Goal: Transaction & Acquisition: Purchase product/service

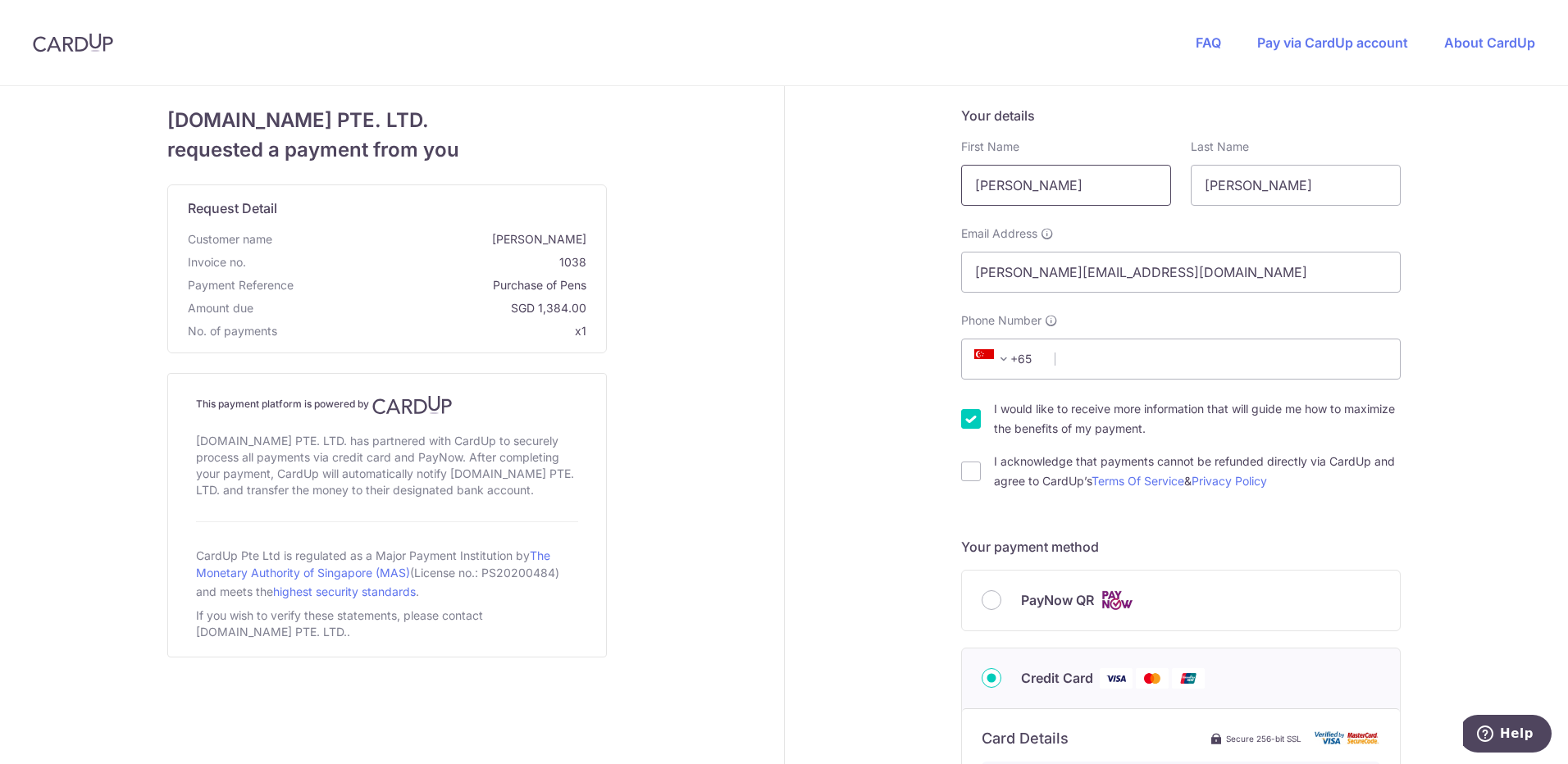
drag, startPoint x: 1022, startPoint y: 190, endPoint x: 948, endPoint y: 196, distance: 74.2
click at [951, 196] on div "First Name [PERSON_NAME]" at bounding box center [1066, 172] width 230 height 67
type input "Zhaojun"
drag, startPoint x: 1257, startPoint y: 187, endPoint x: 1164, endPoint y: 190, distance: 93.0
click at [1164, 190] on div "First Name [PERSON_NAME] Last Name [PERSON_NAME]" at bounding box center [1181, 172] width 459 height 67
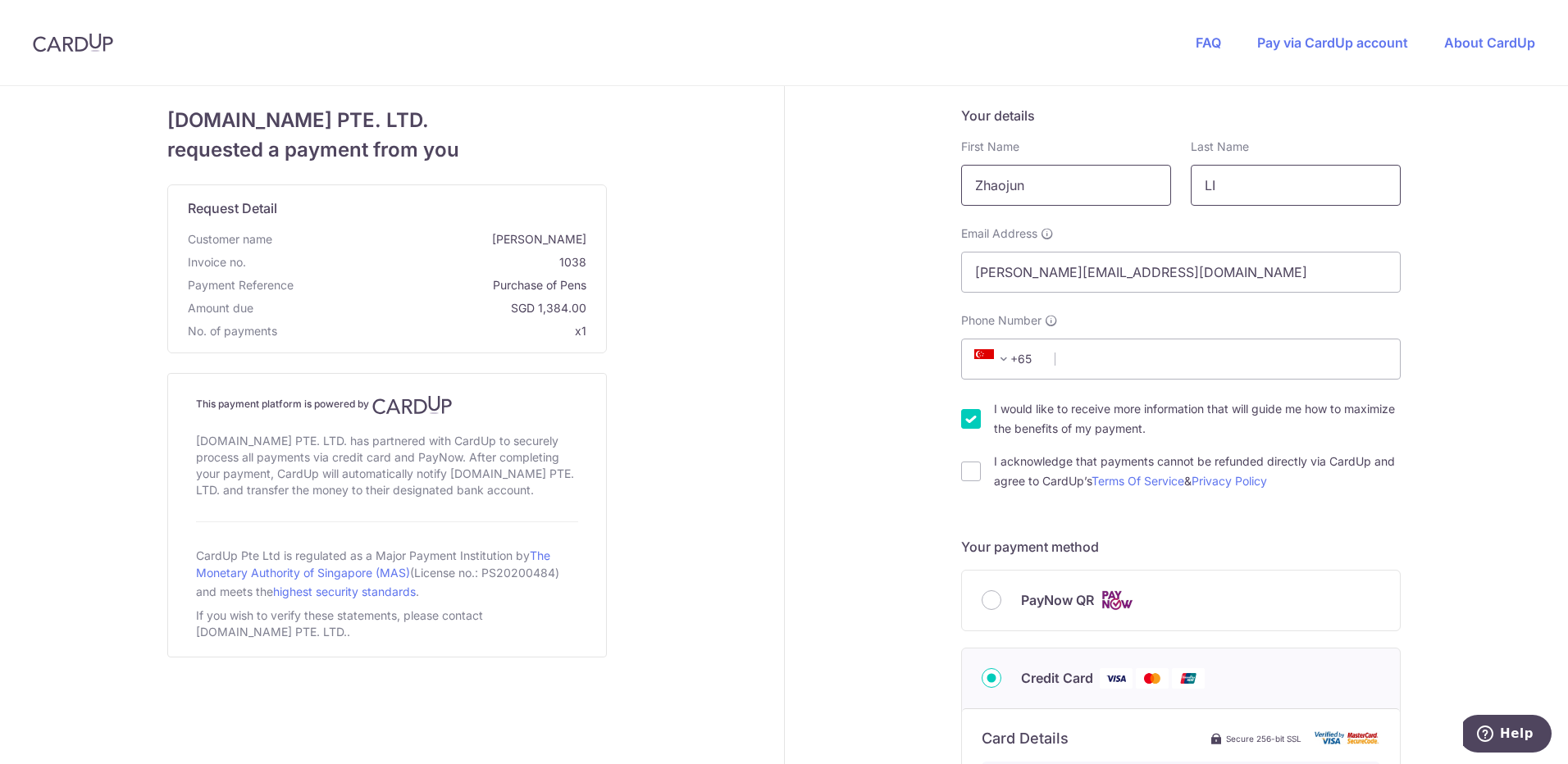
type input "LI"
click at [1055, 196] on input "Zhaojun" at bounding box center [1066, 185] width 210 height 41
type input "[PERSON_NAME]"
click at [1464, 217] on div "Your details First Name [PERSON_NAME] Last Name [PERSON_NAME] Email Address [PE…" at bounding box center [1182, 746] width 793 height 1319
drag, startPoint x: 1078, startPoint y: 272, endPoint x: 900, endPoint y: 281, distance: 178.2
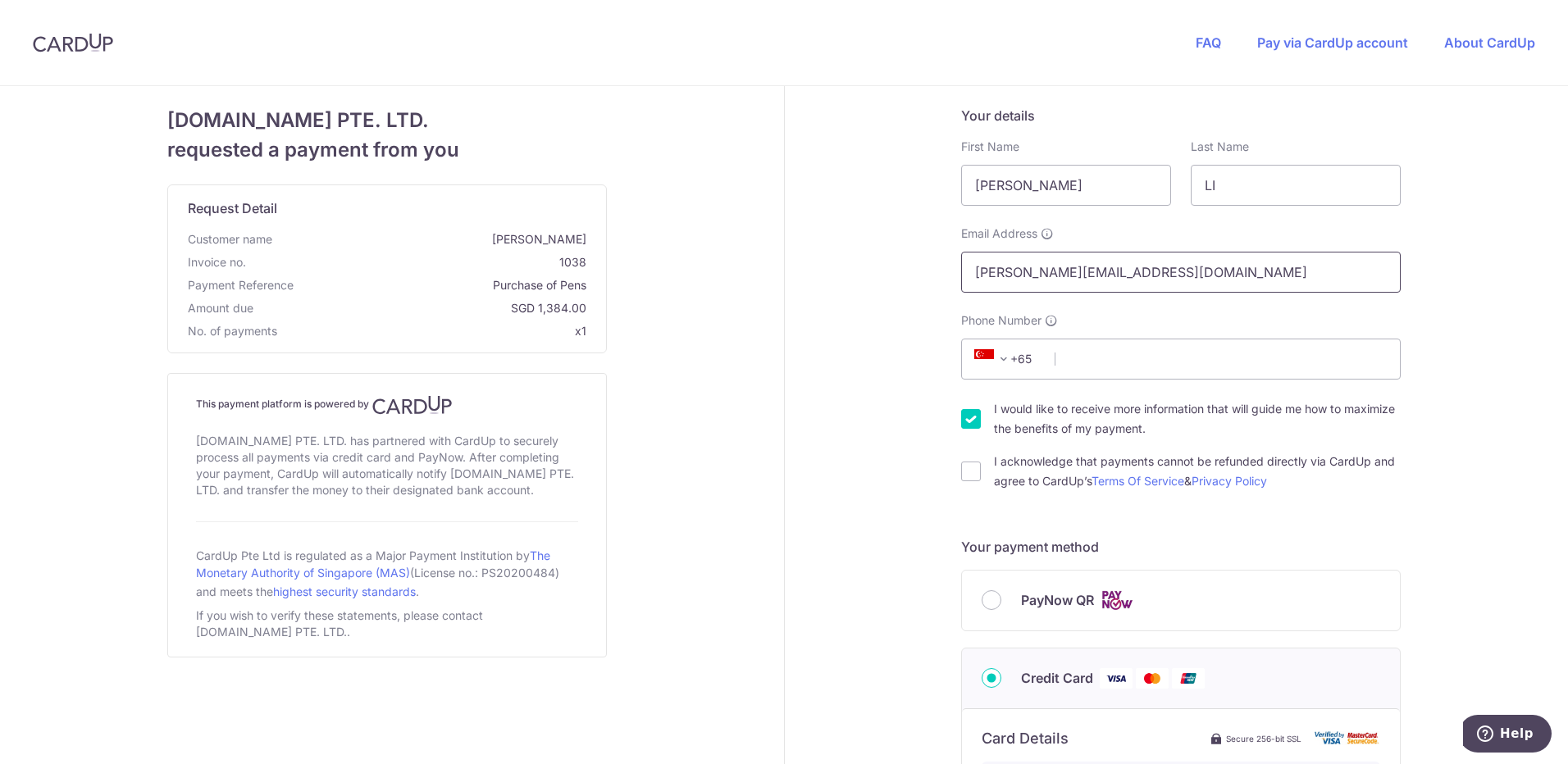
click at [903, 279] on div "Your details First Name [PERSON_NAME] Last Name [PERSON_NAME] Email Address [PE…" at bounding box center [1182, 746] width 793 height 1319
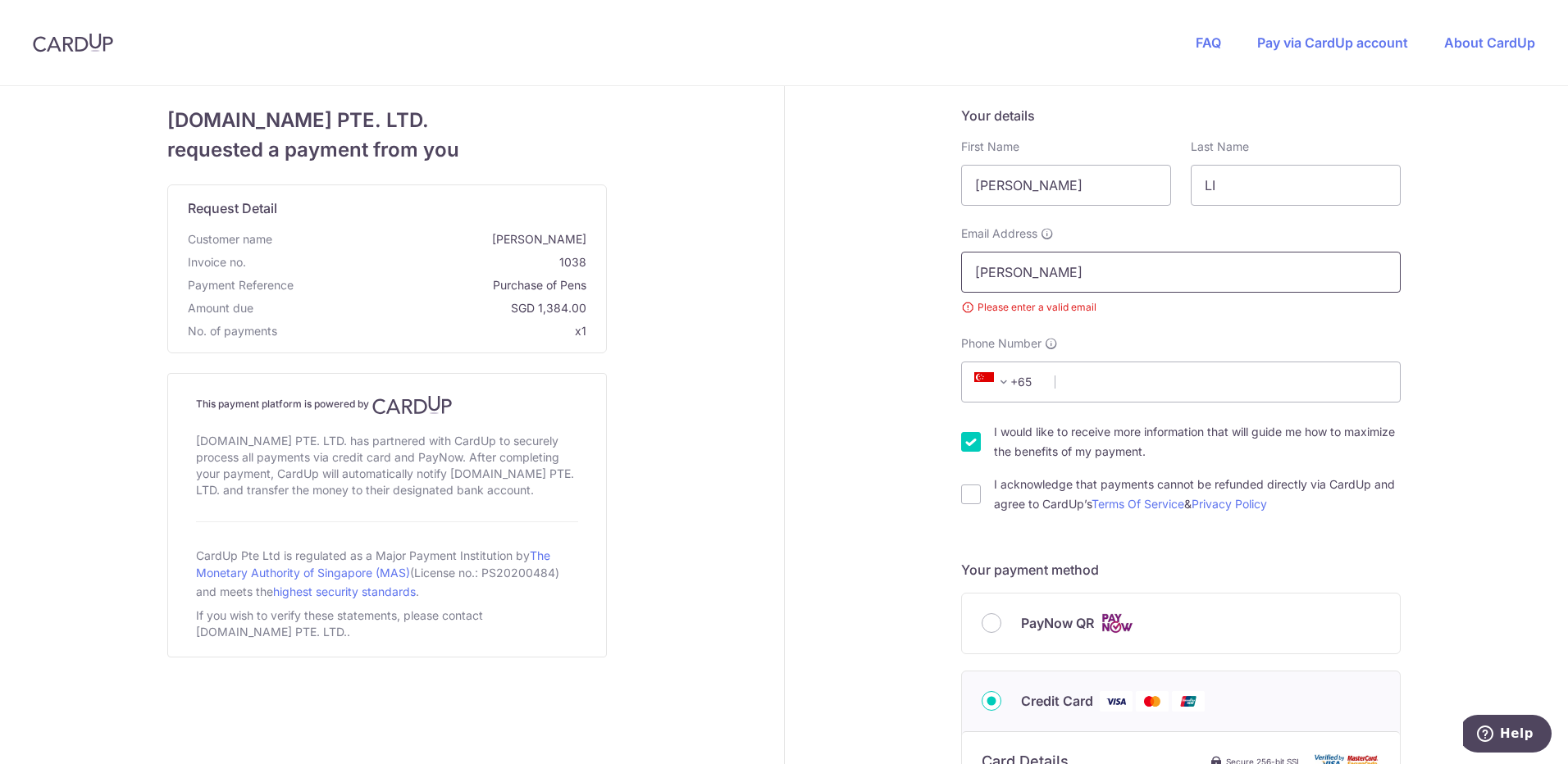
type input "[EMAIL_ADDRESS][DOMAIN_NAME]"
select select "1"
type input "2069027334"
select select "US"
type input "01106"
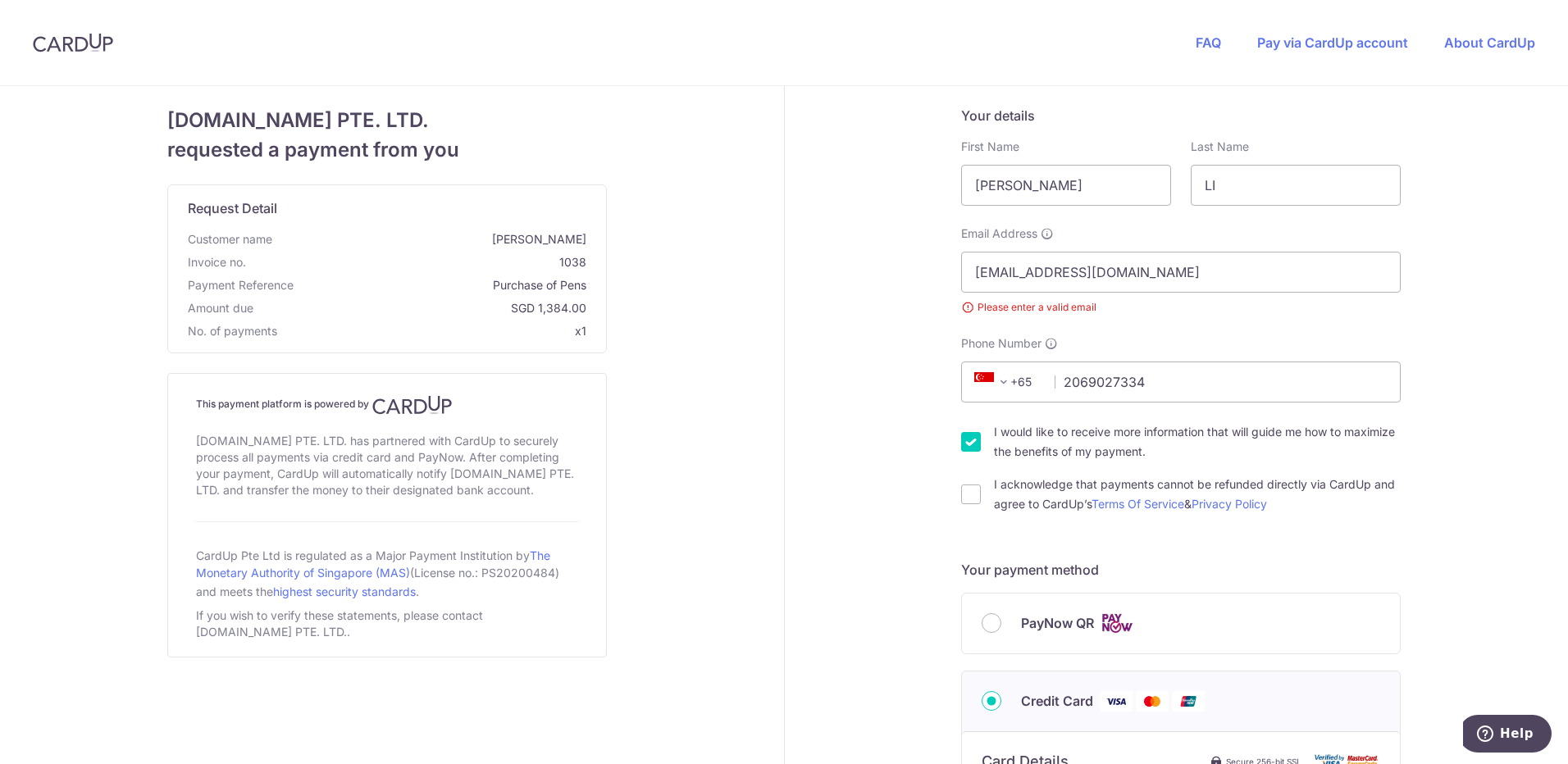
type input "[STREET_ADDRESS]"
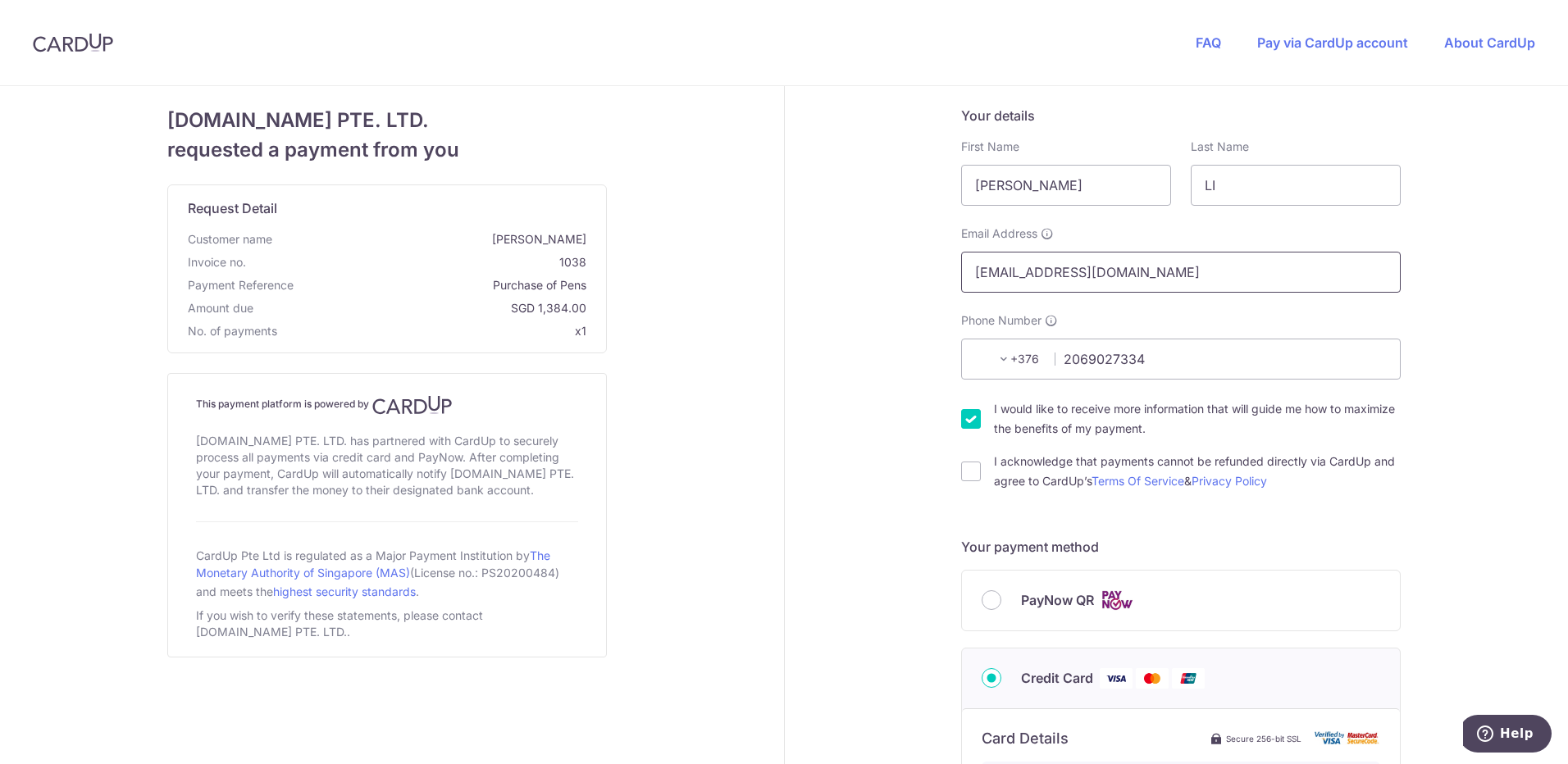
scroll to position [565, 0]
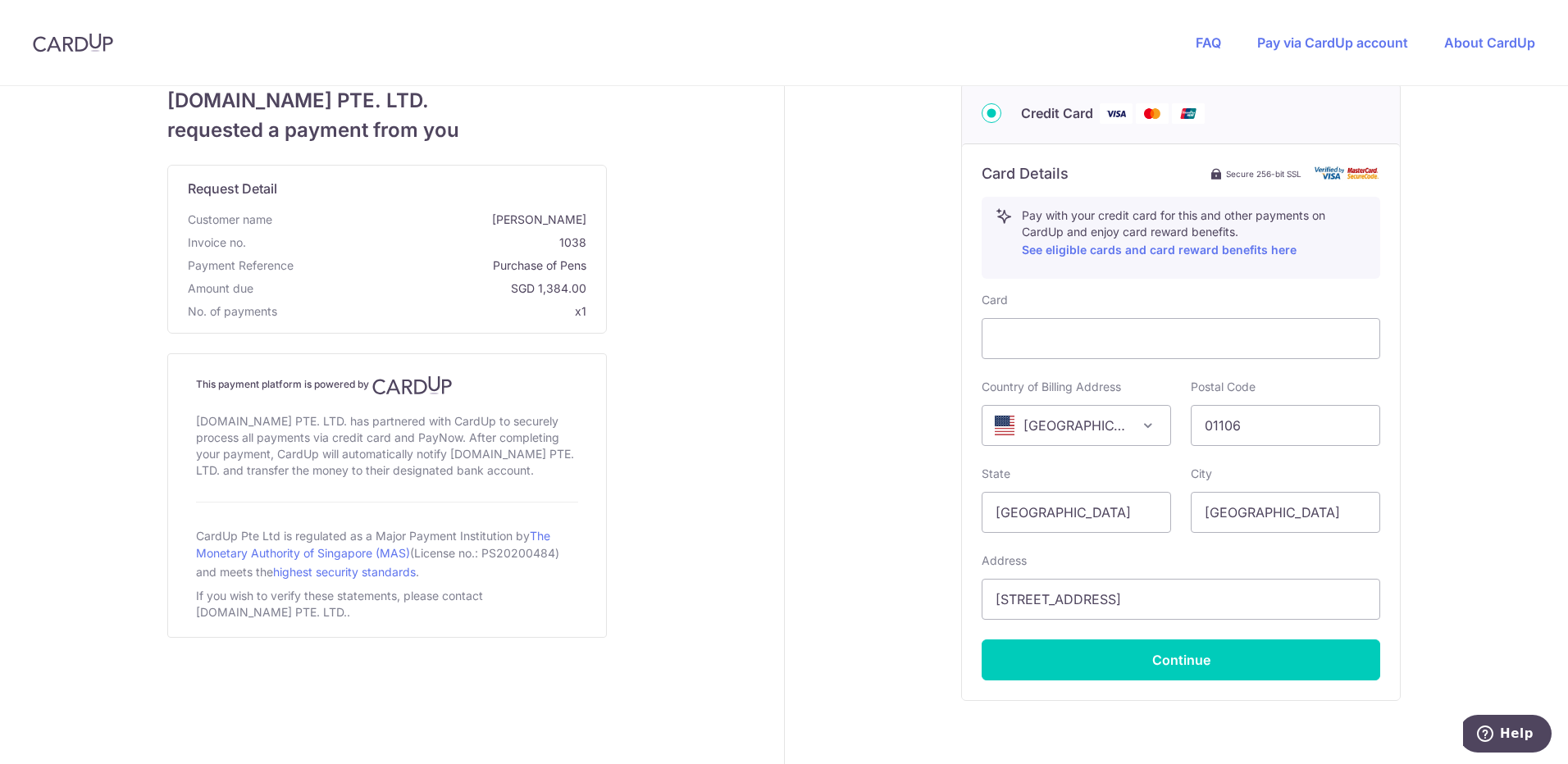
click at [1426, 353] on div "Your details First Name [PERSON_NAME] Last Name [PERSON_NAME] Email Address [EM…" at bounding box center [1182, 180] width 793 height 1319
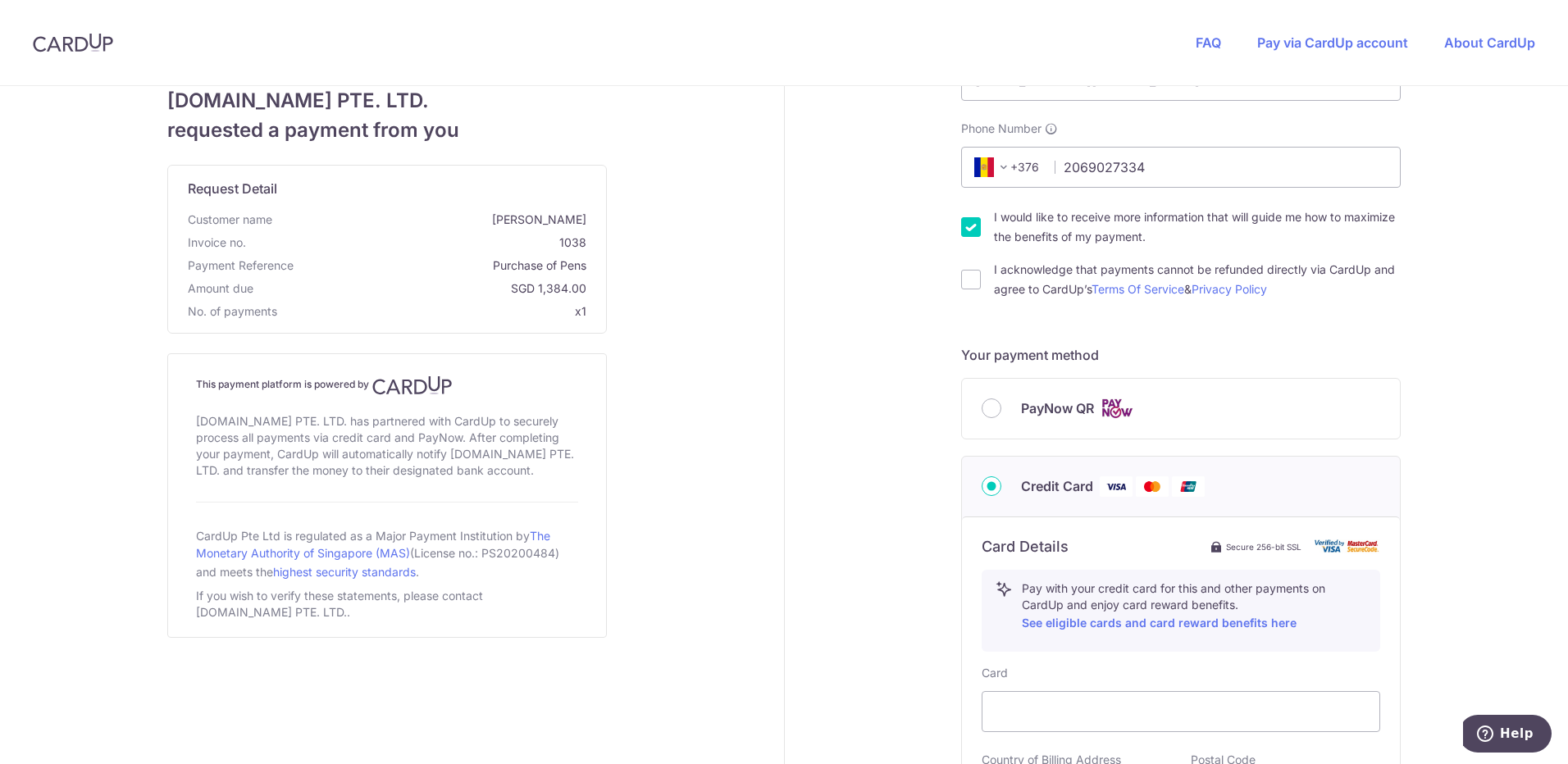
scroll to position [0, 0]
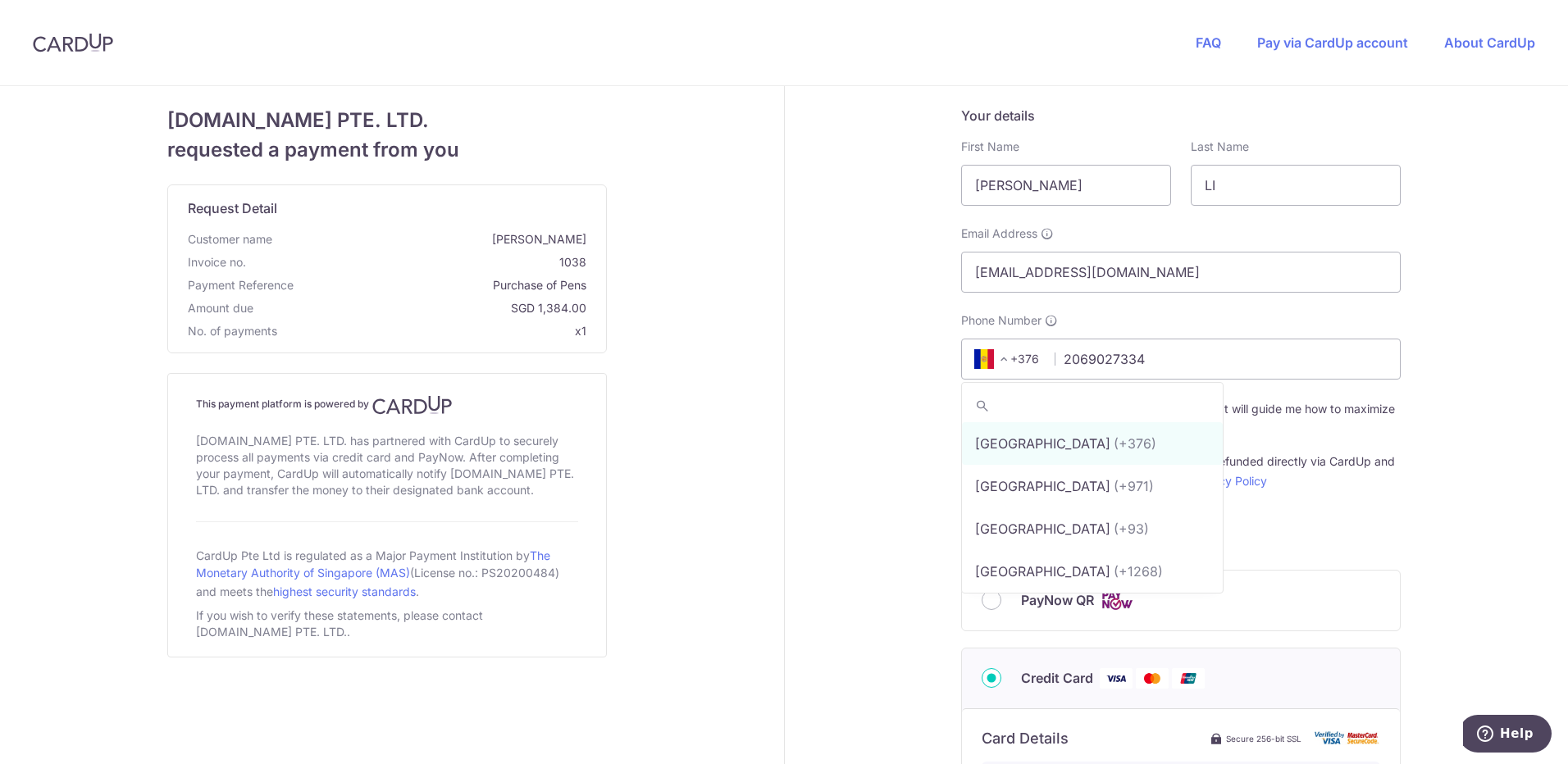
click at [1028, 361] on span "+376" at bounding box center [1006, 359] width 74 height 20
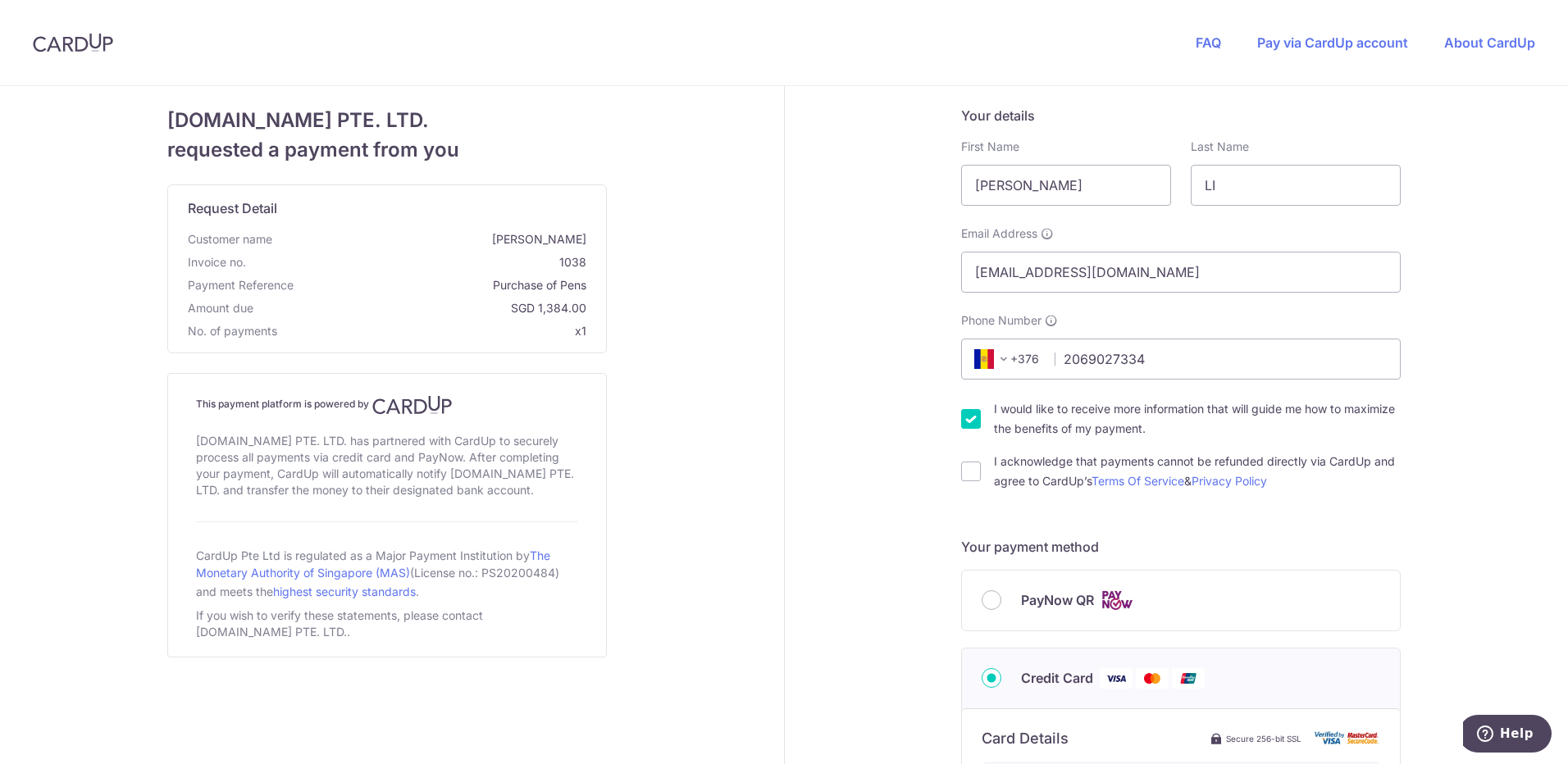
click at [985, 358] on icon at bounding box center [984, 359] width 20 height 20
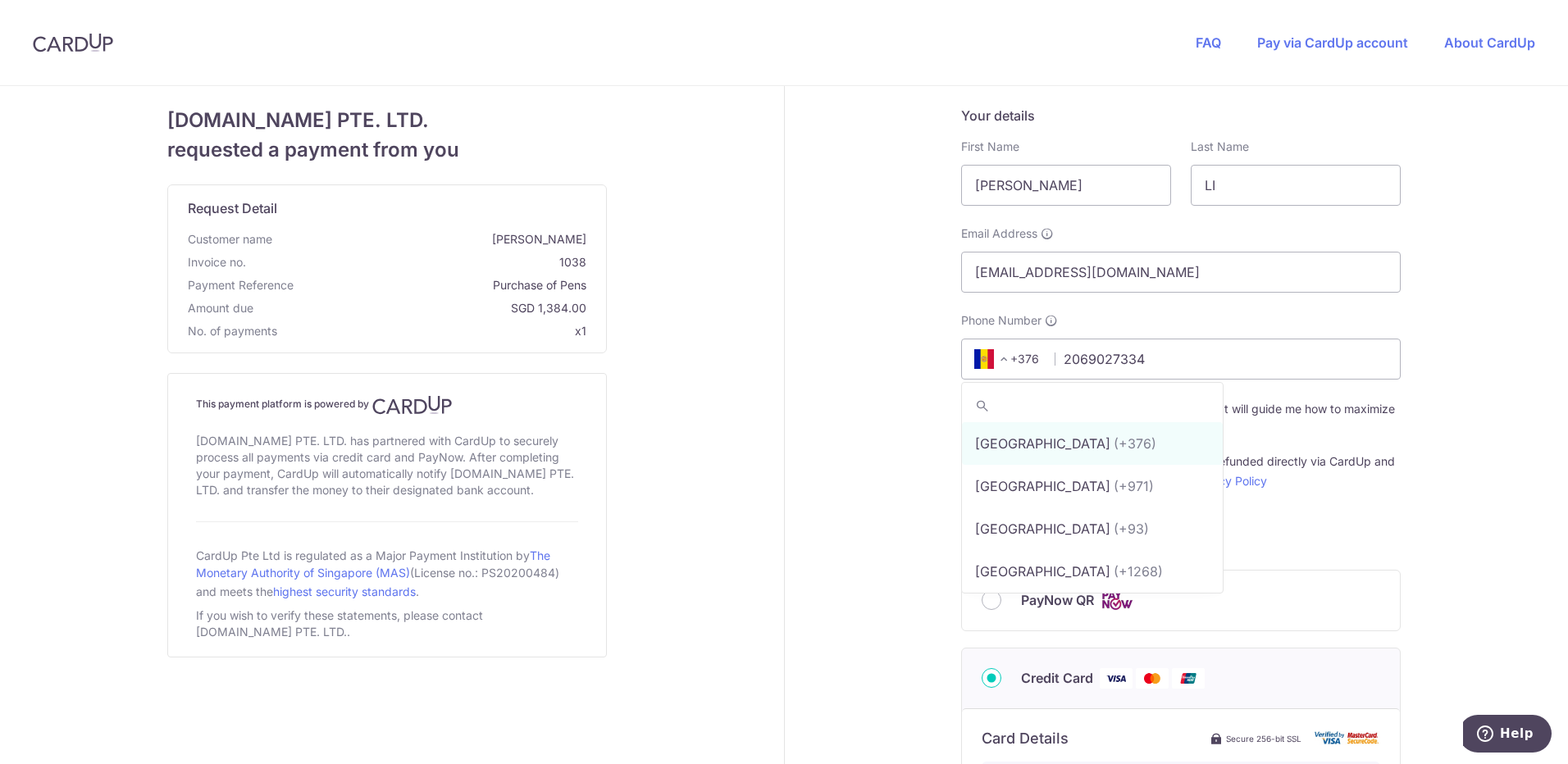
click at [994, 359] on span at bounding box center [1003, 359] width 20 height 20
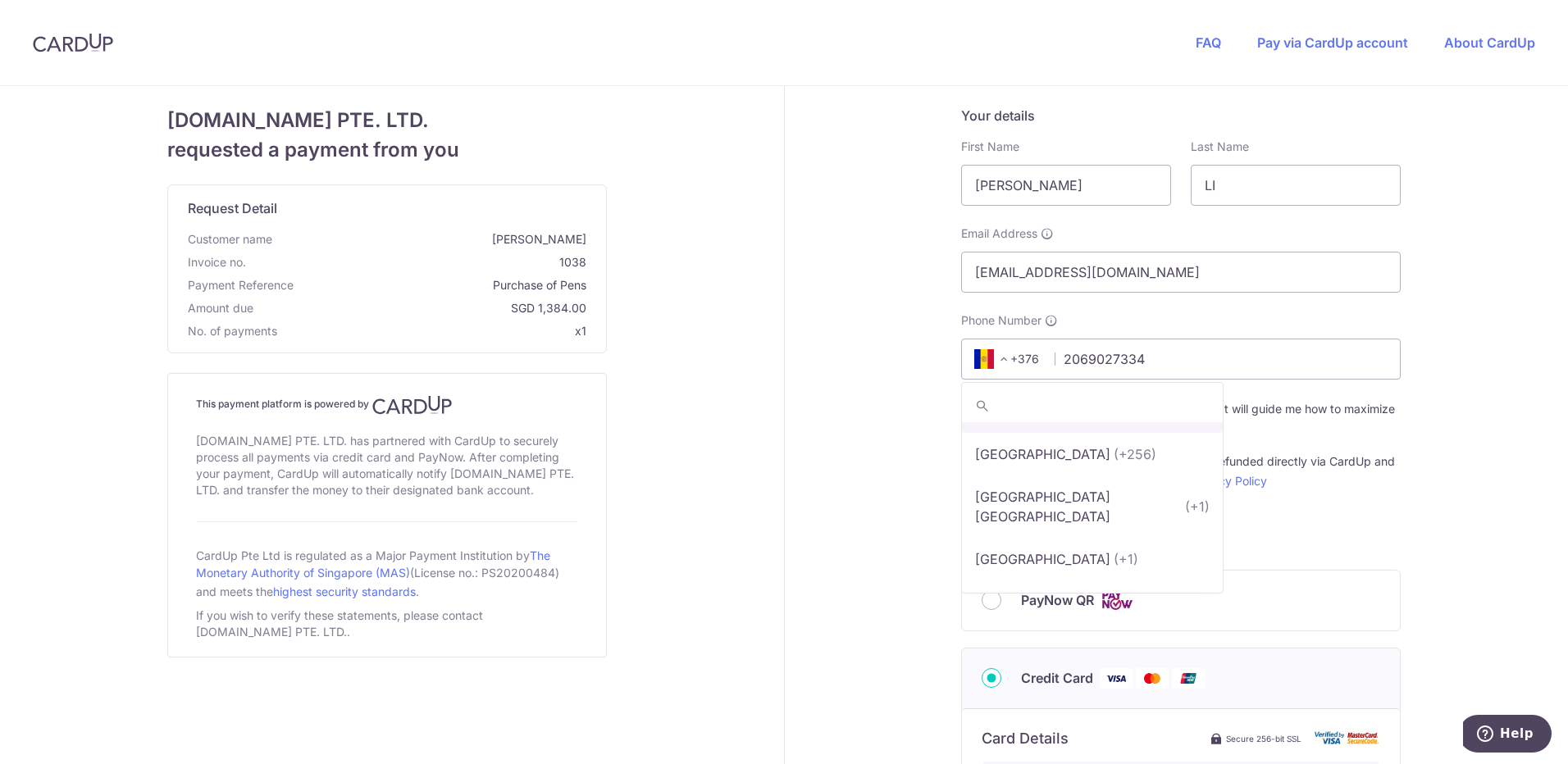
scroll to position [9923, 0]
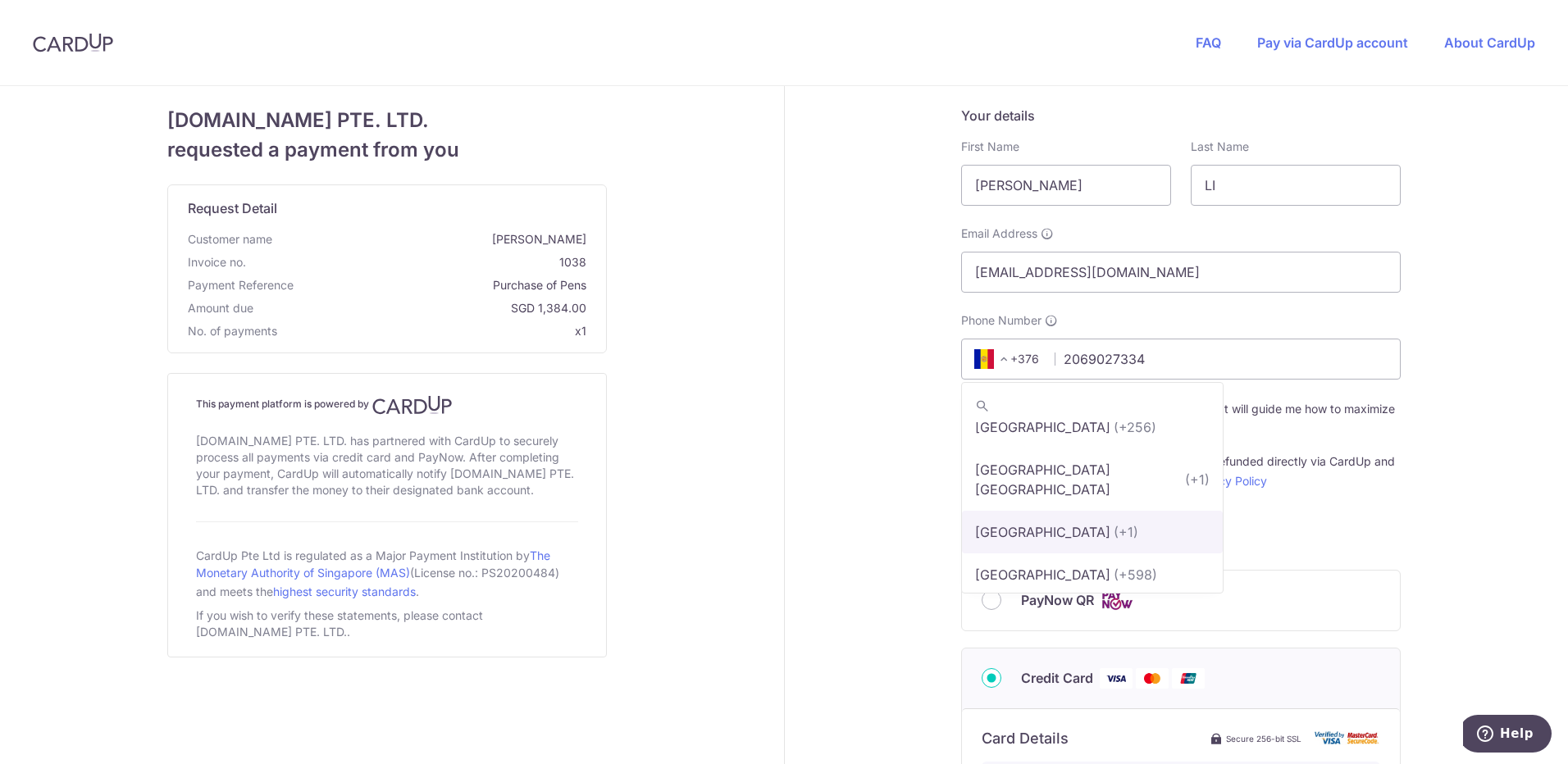
select select "233"
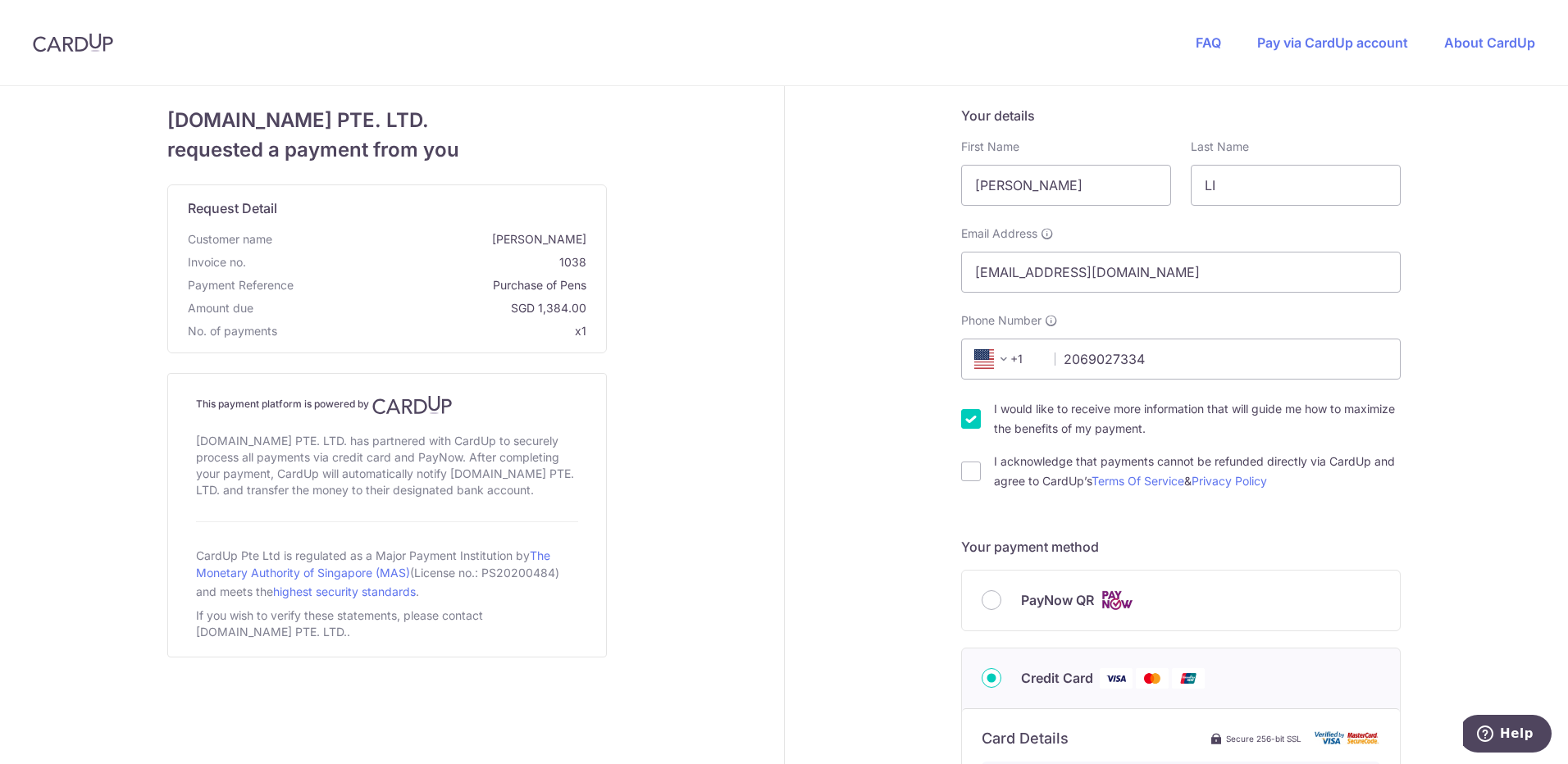
click at [961, 414] on input "I would like to receive more information that will guide me how to maximize the…" at bounding box center [971, 419] width 20 height 20
checkbox input "false"
click at [965, 477] on input "I acknowledge that payments cannot be refunded directly via CardUp and agree to…" at bounding box center [971, 471] width 20 height 20
checkbox input "true"
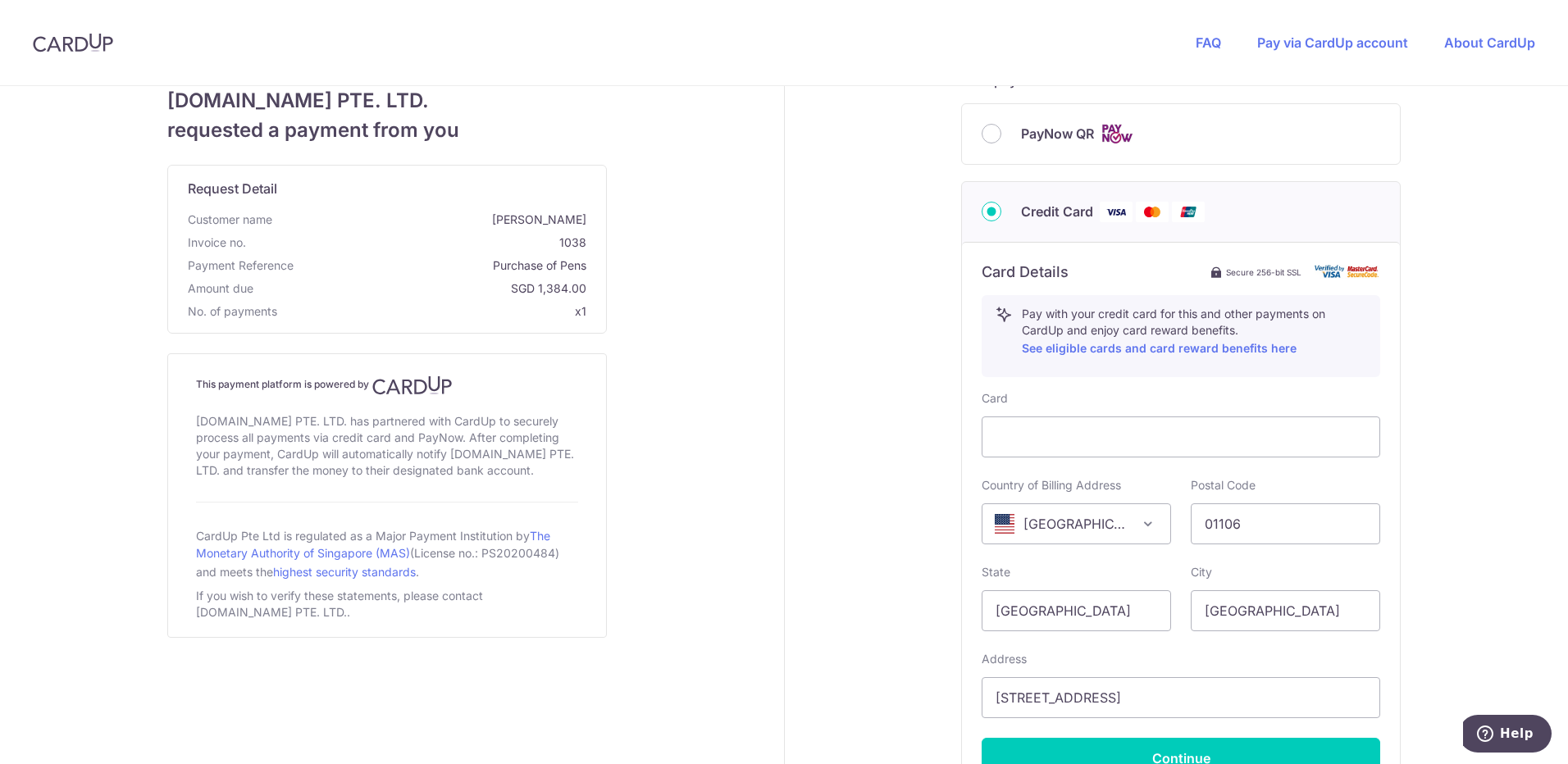
scroll to position [492, 0]
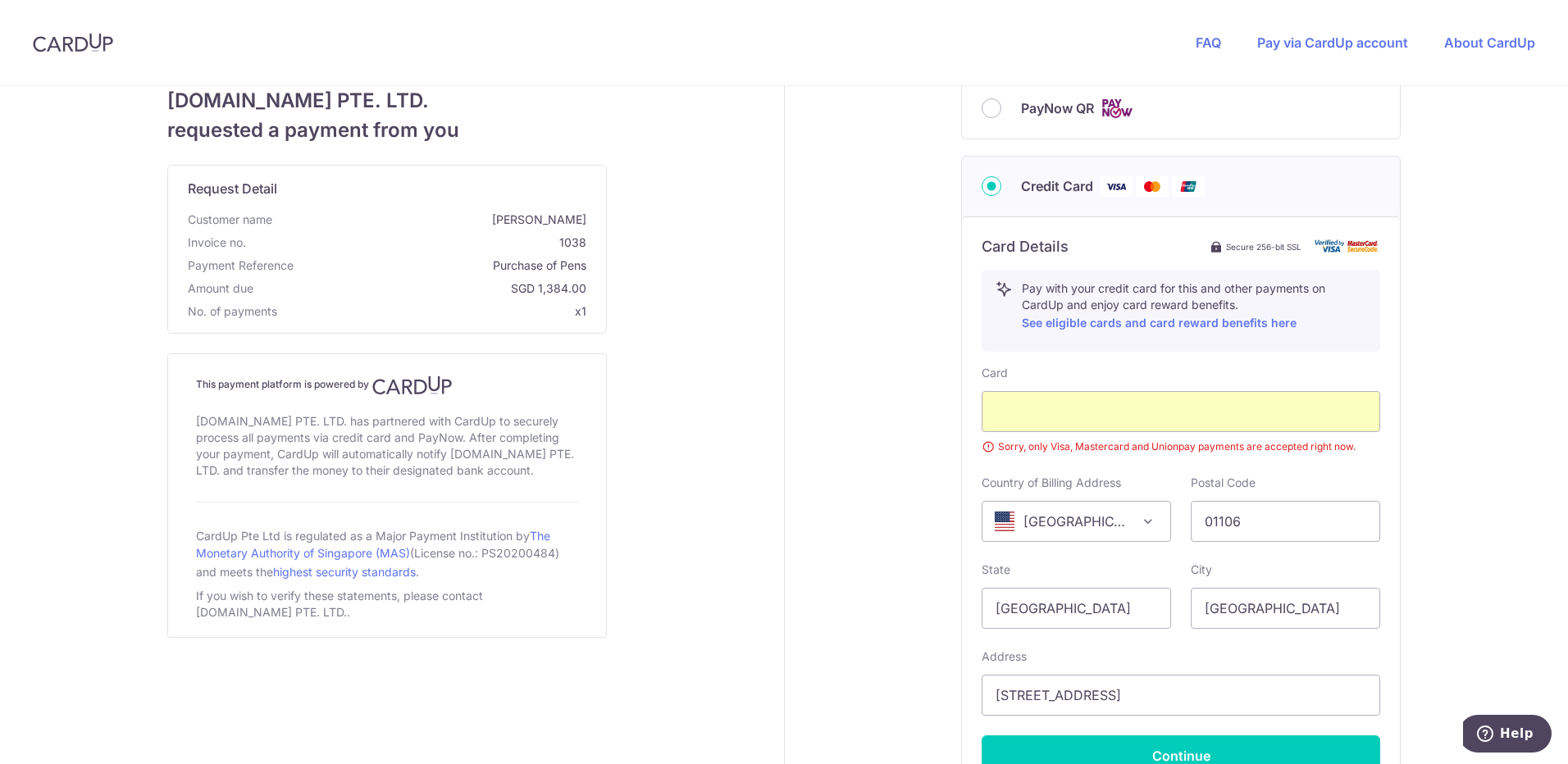
click at [1459, 457] on div "Your details First Name [PERSON_NAME] Last Name [PERSON_NAME] Email Address [EM…" at bounding box center [1182, 265] width 793 height 1343
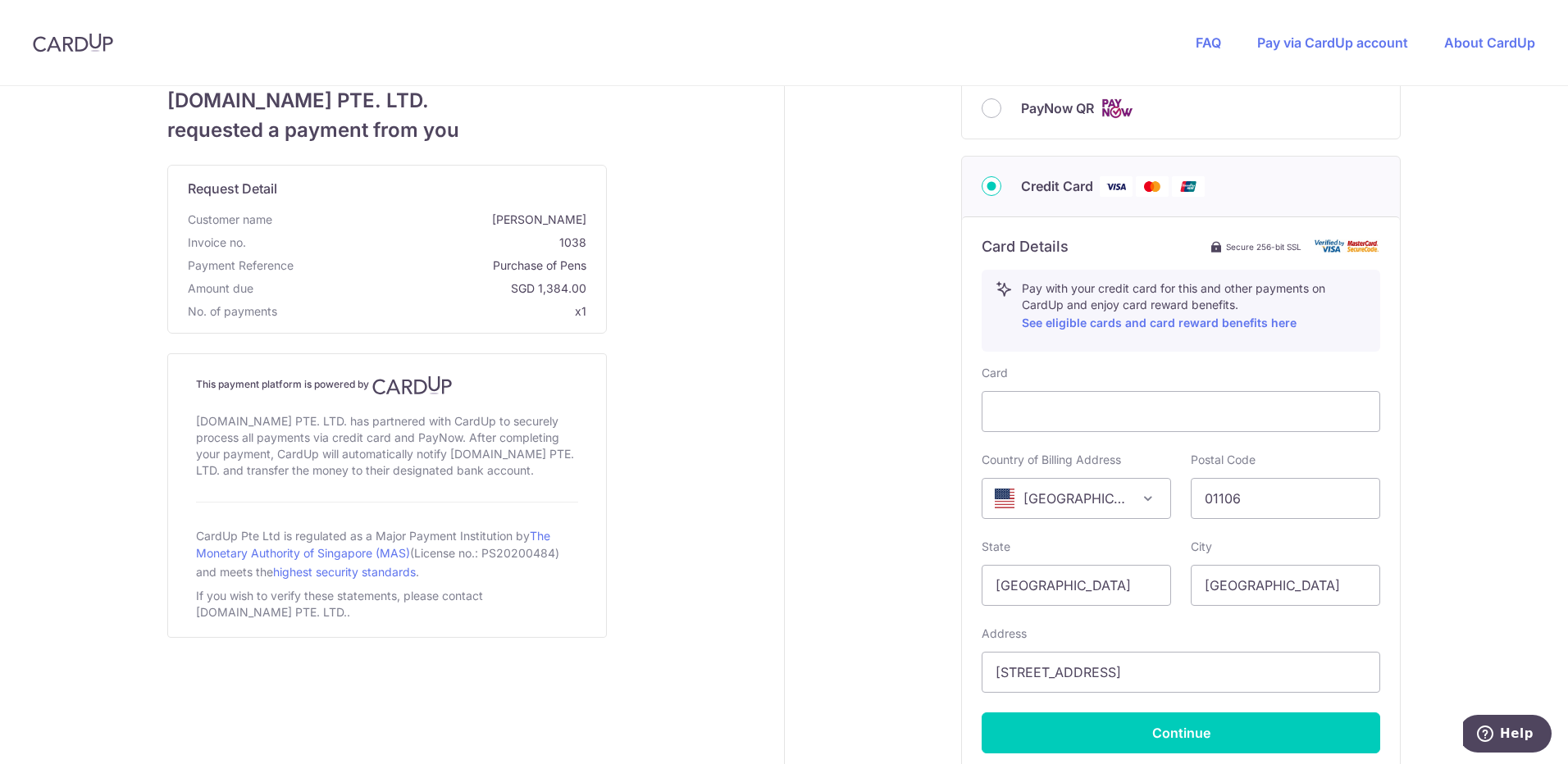
click at [1433, 457] on div "Your details First Name [PERSON_NAME] Last Name [PERSON_NAME] Email Address [EM…" at bounding box center [1182, 253] width 793 height 1319
click at [1425, 383] on div "Your details First Name [PERSON_NAME] Last Name [PERSON_NAME] Email Address [EM…" at bounding box center [1182, 253] width 793 height 1319
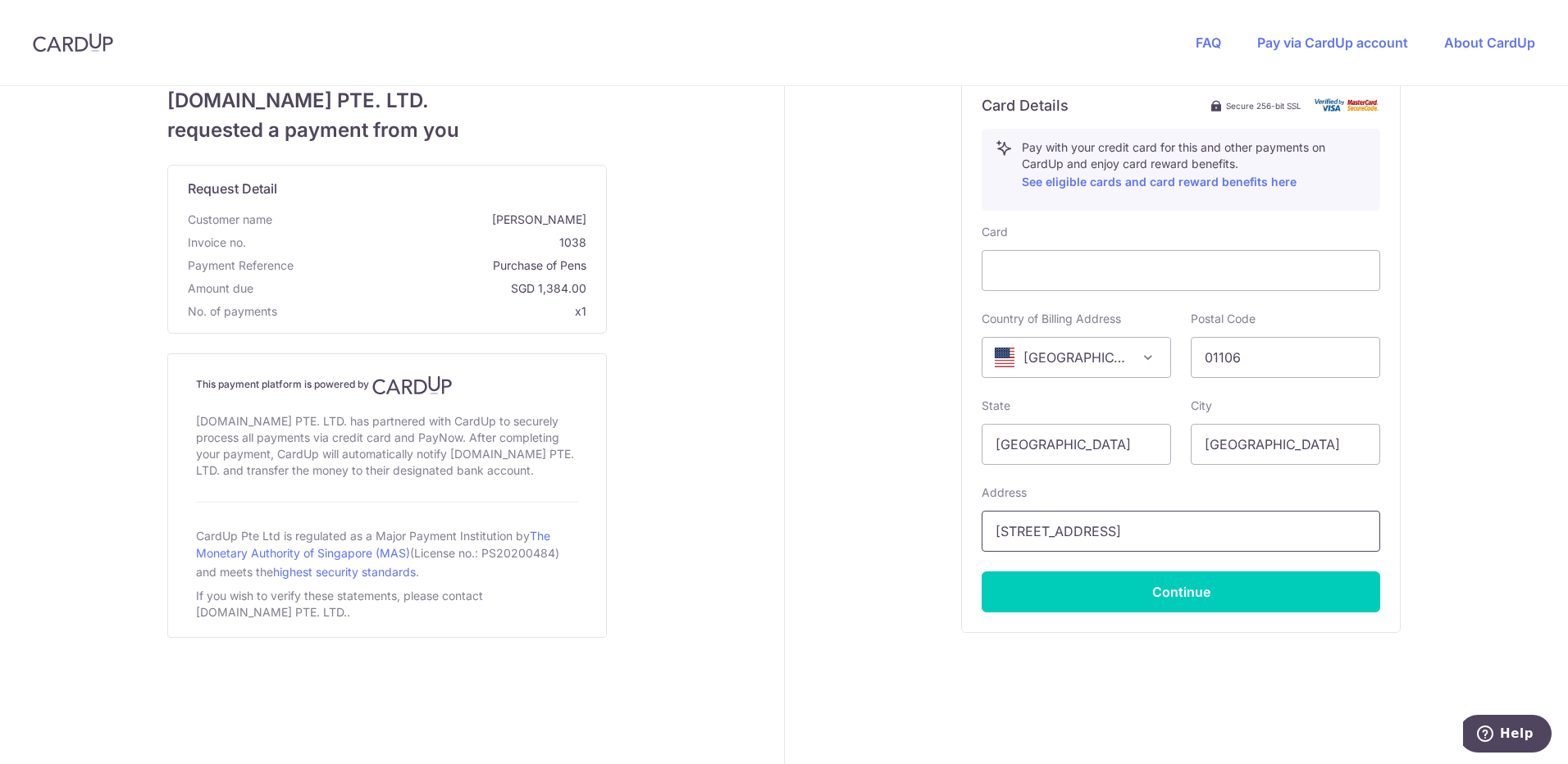
scroll to position [642, 0]
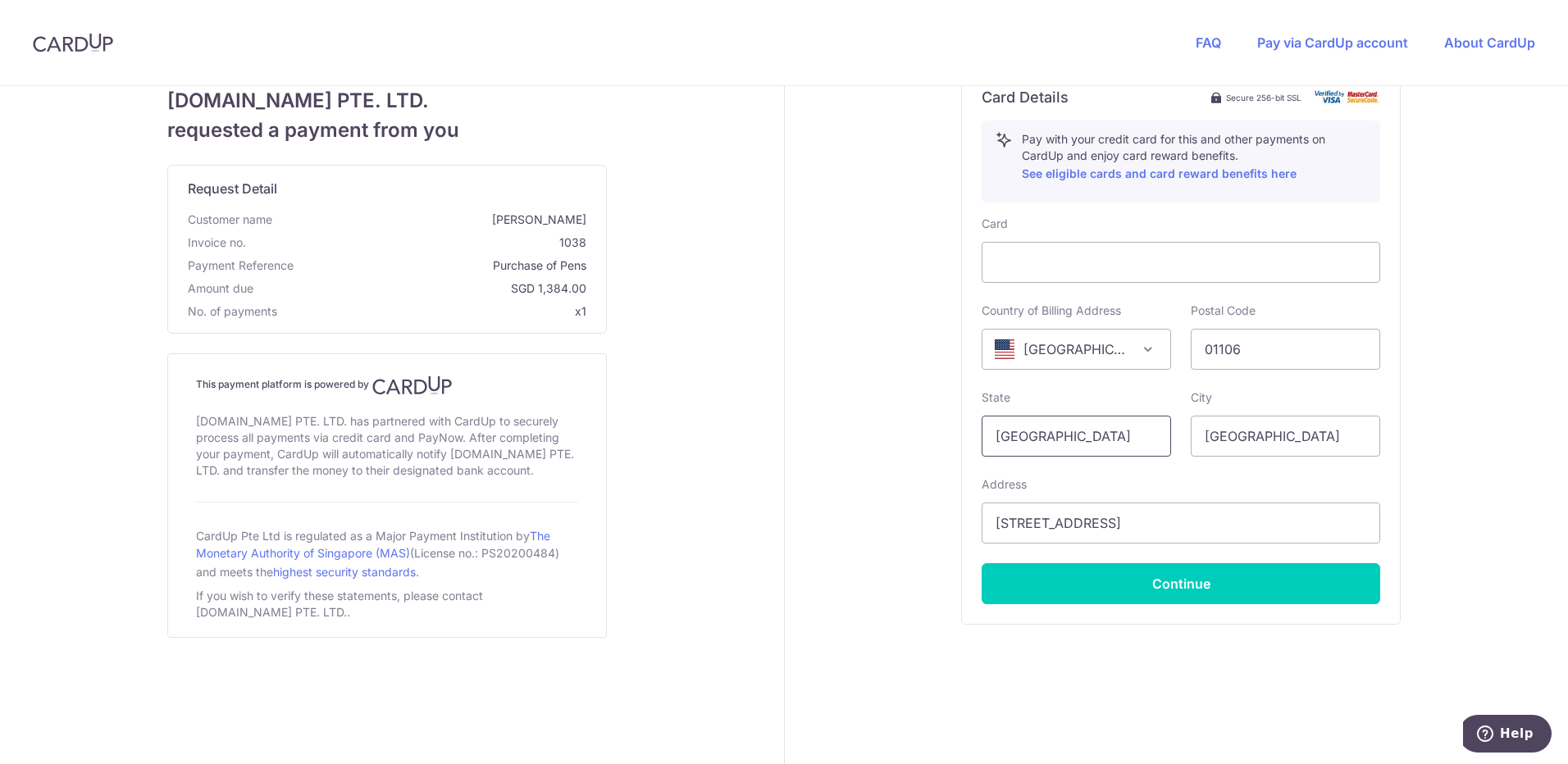
drag, startPoint x: 1108, startPoint y: 434, endPoint x: 957, endPoint y: 444, distance: 151.3
click at [962, 444] on div "Card Details Secure 256-bit SSL Pay with your credit card for this and other pa…" at bounding box center [1181, 345] width 438 height 557
type input "[US_STATE]"
select select "1"
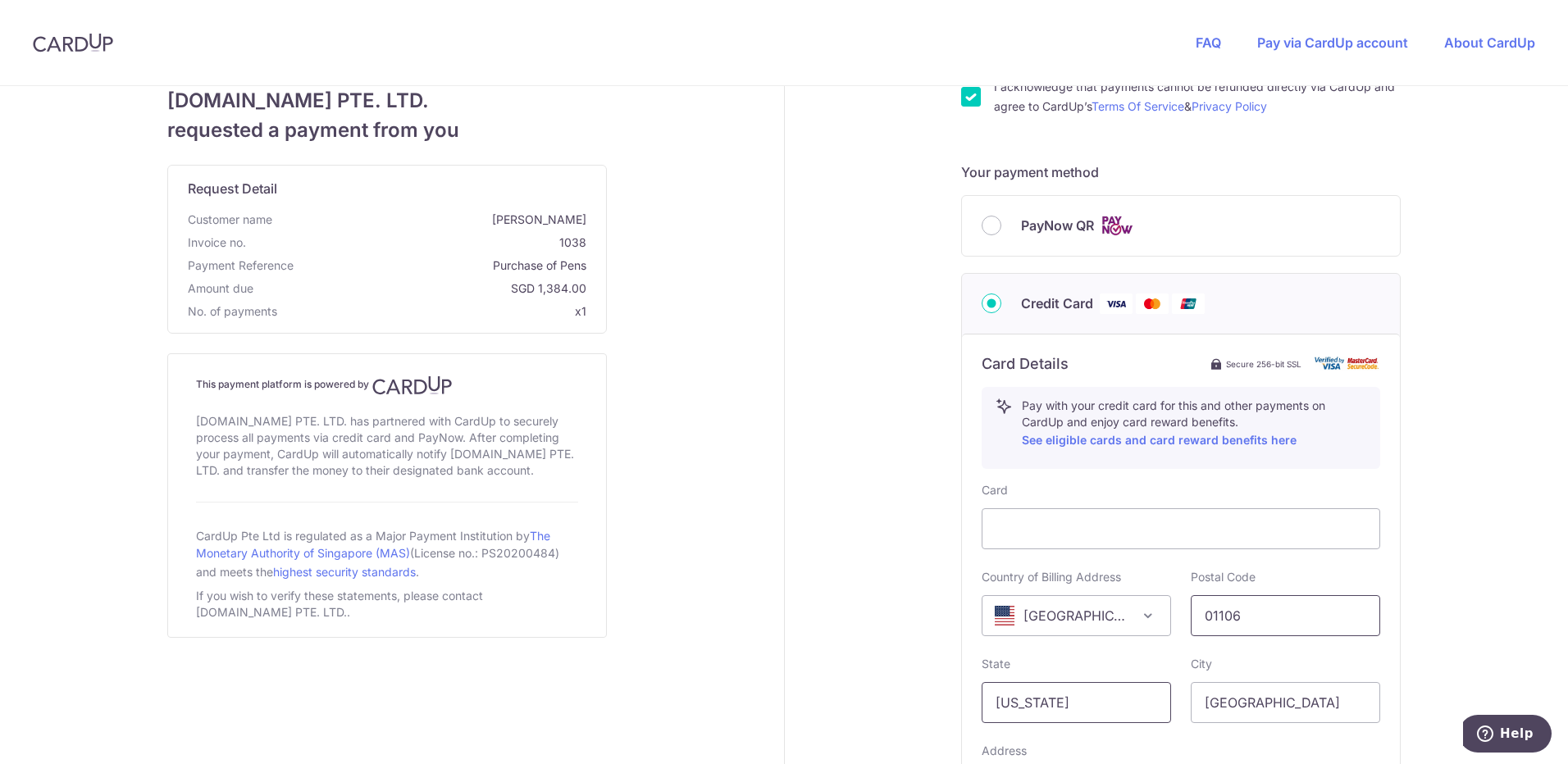
scroll to position [492, 0]
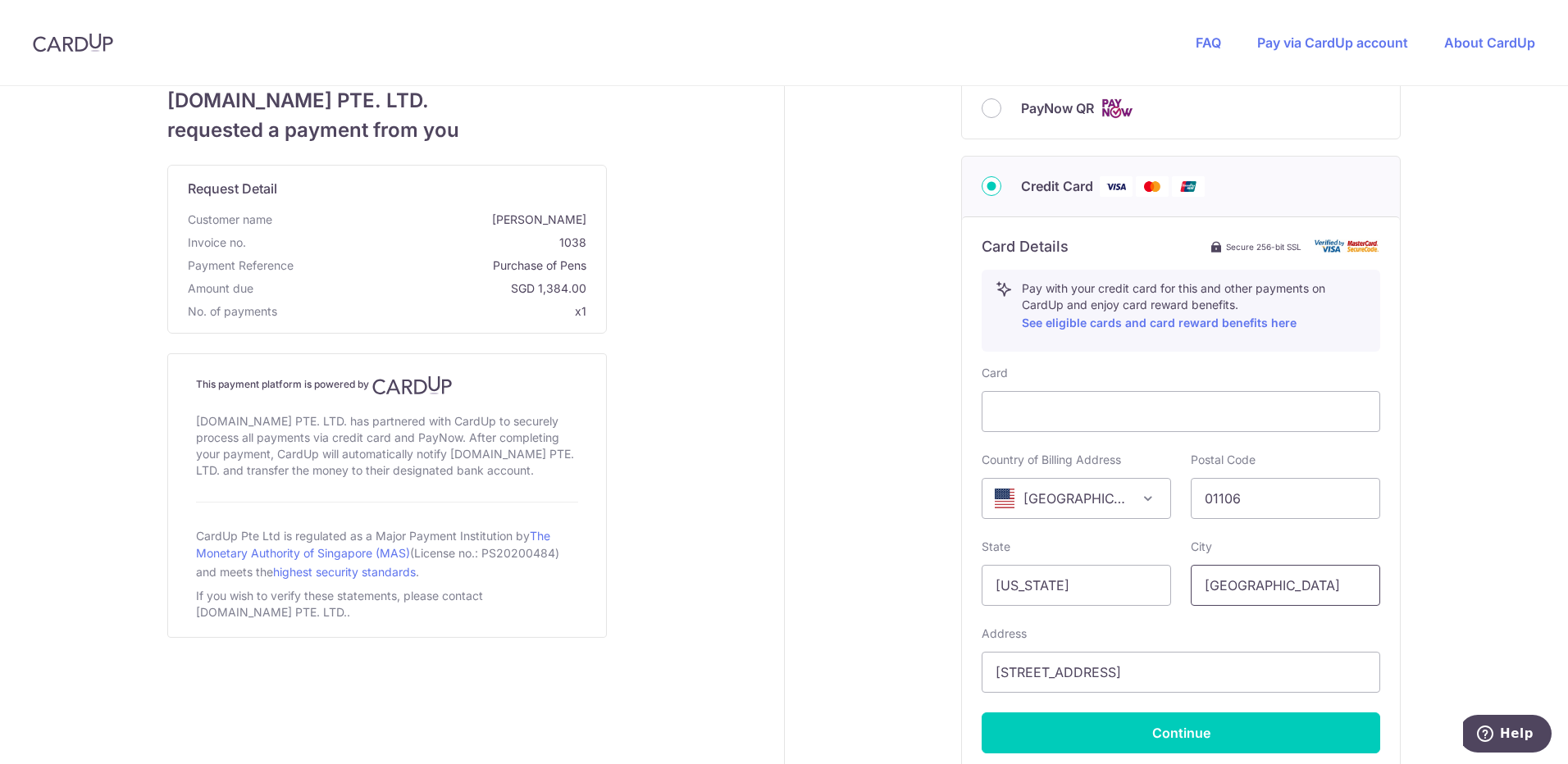
drag, startPoint x: 1273, startPoint y: 587, endPoint x: 1167, endPoint y: 590, distance: 106.0
click at [1167, 590] on div "State [US_STATE] City [GEOGRAPHIC_DATA]" at bounding box center [1181, 572] width 419 height 67
type input "Longmeadow"
click at [1441, 540] on div "Your details First Name [PERSON_NAME] Last Name [PERSON_NAME] Email Address [EM…" at bounding box center [1182, 253] width 793 height 1319
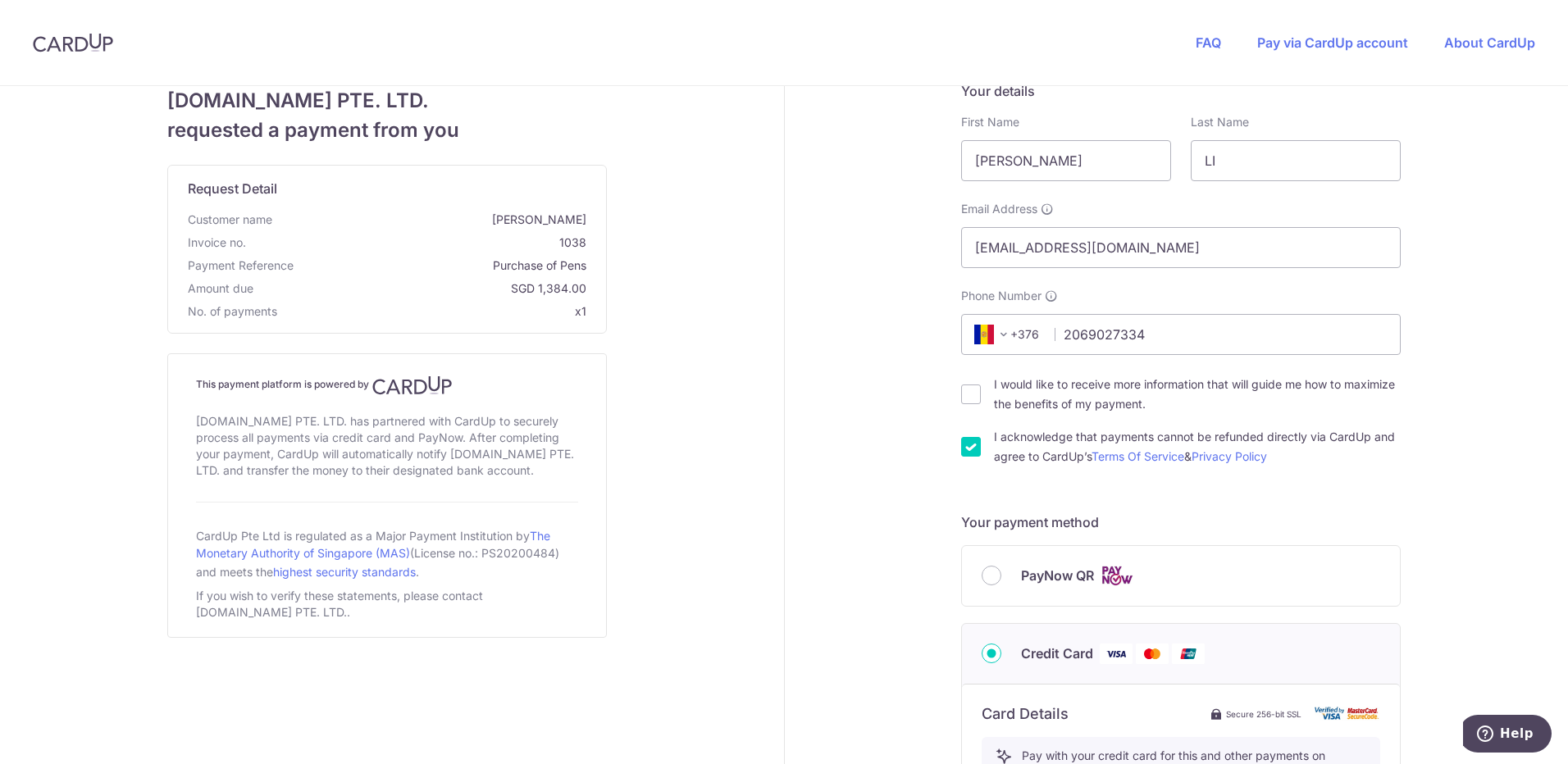
scroll to position [0, 0]
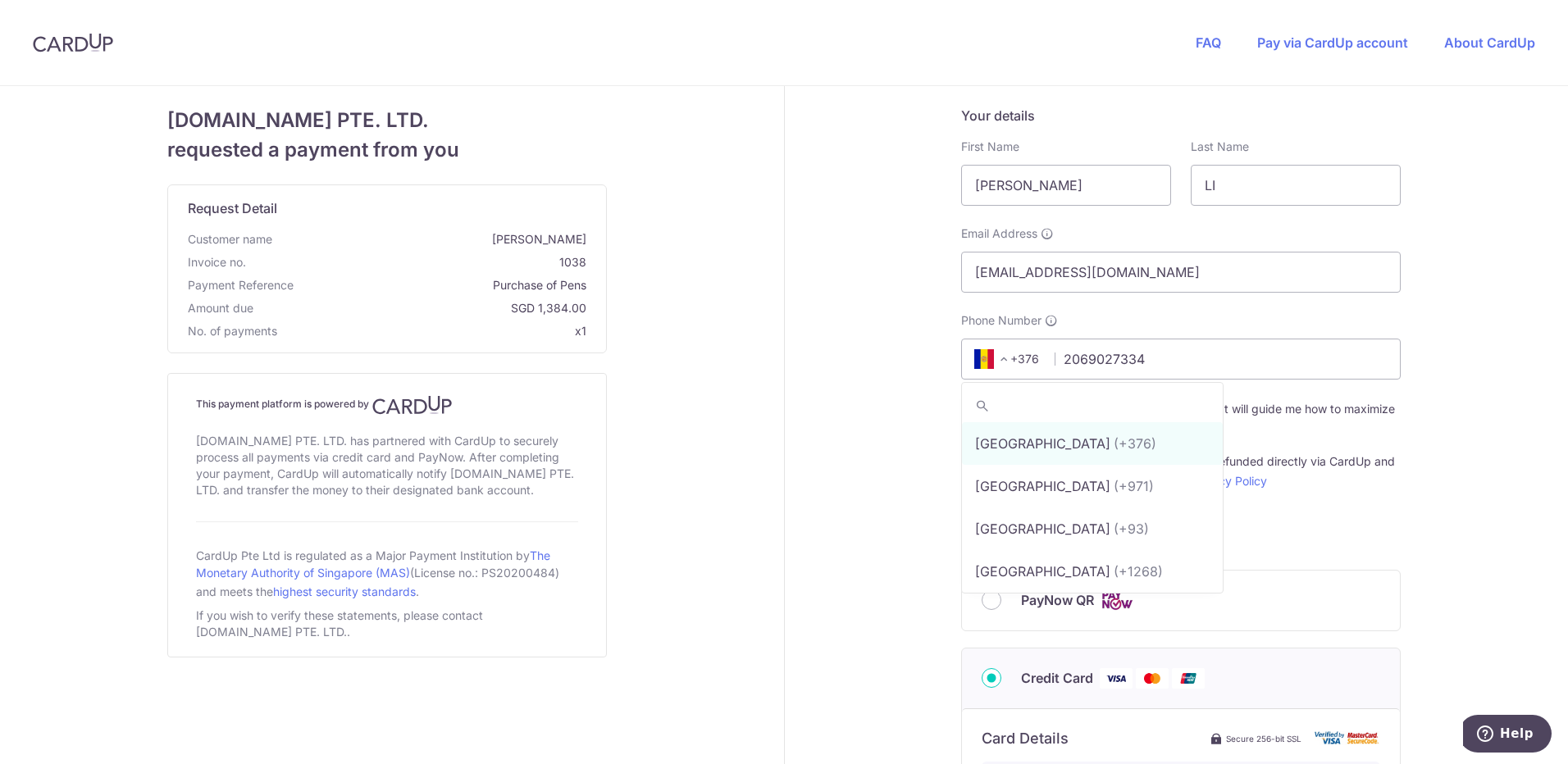
click at [998, 361] on span at bounding box center [1003, 359] width 20 height 20
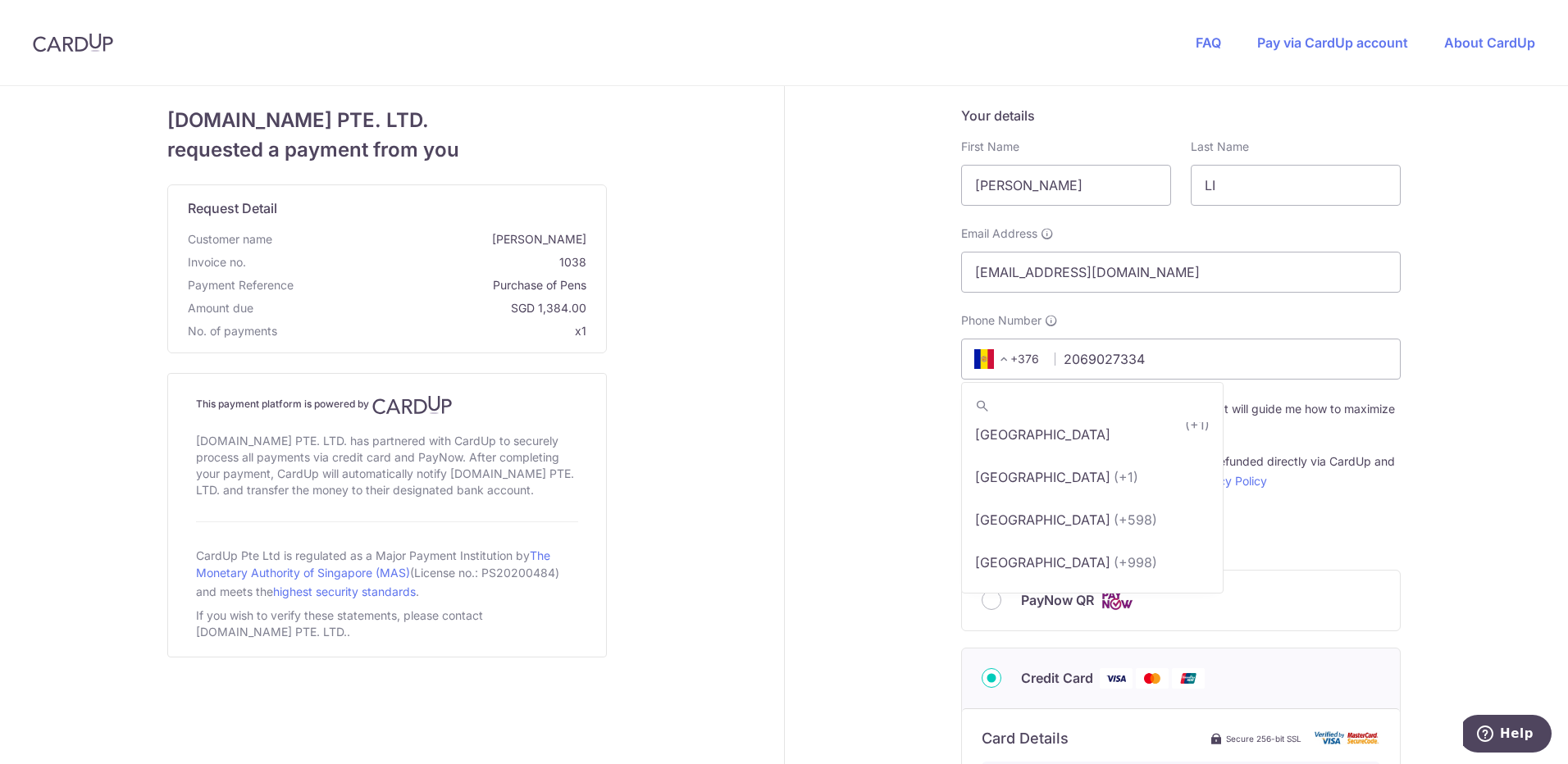
scroll to position [10005, 0]
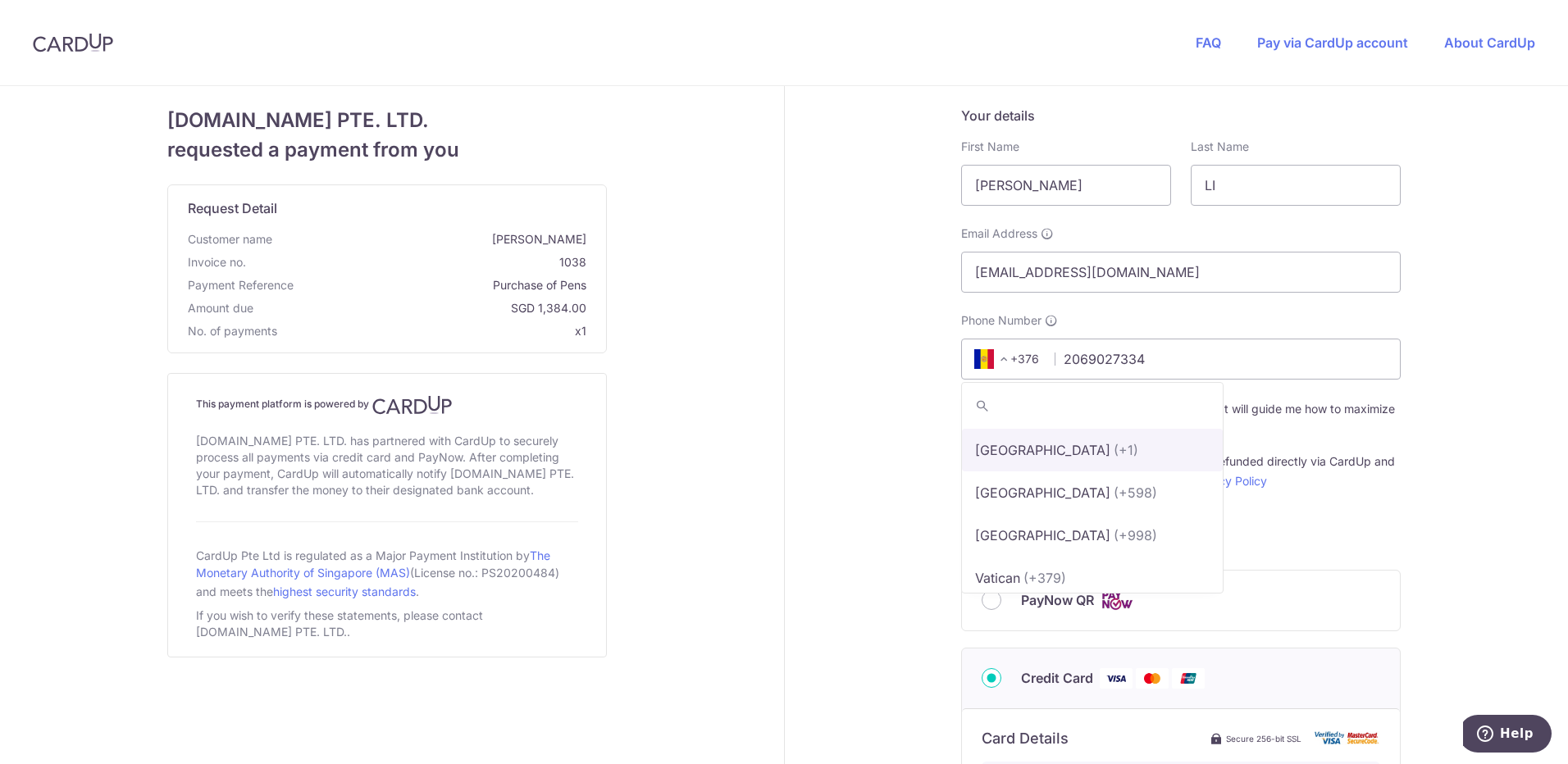
select select "233"
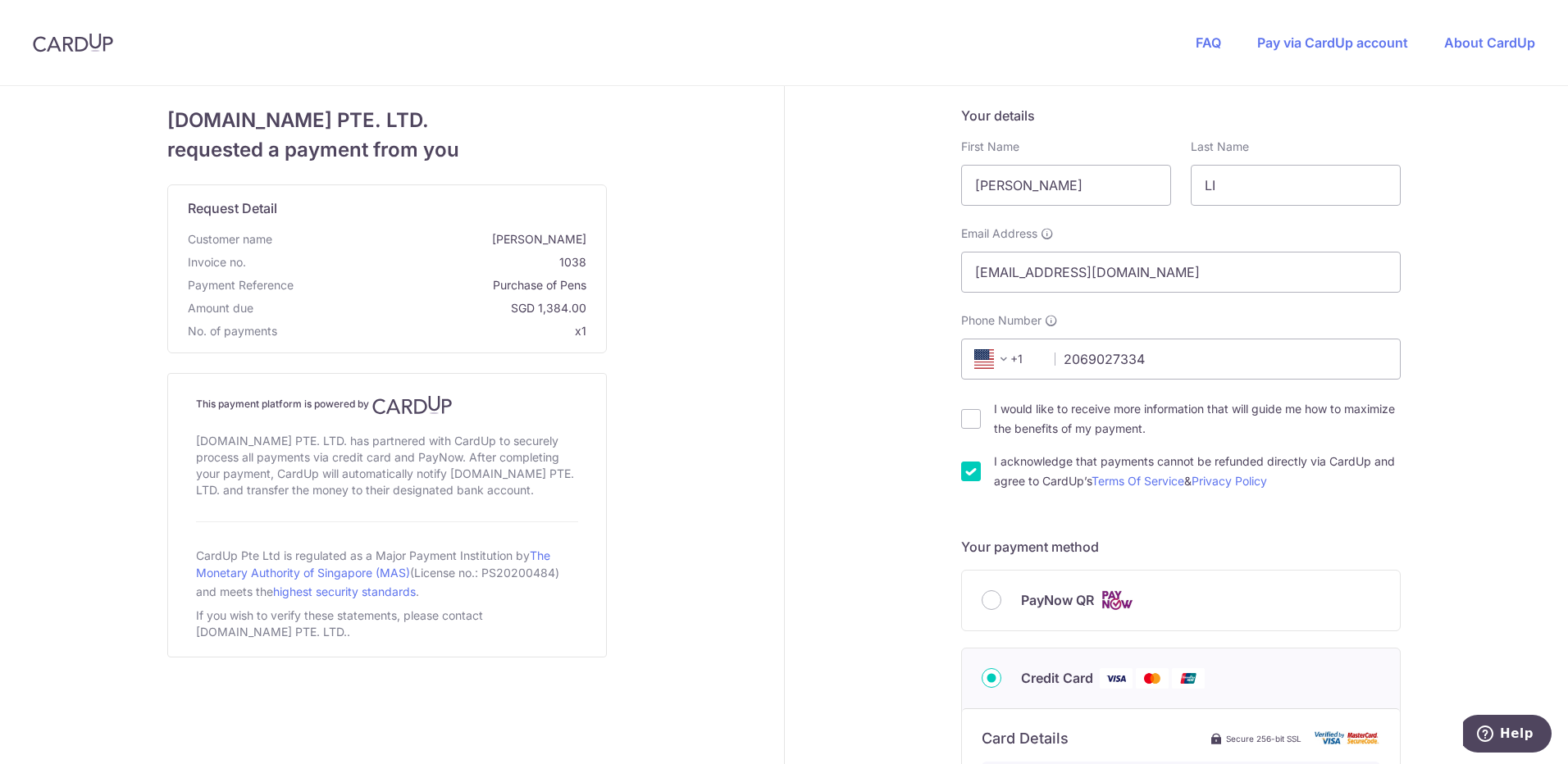
click at [1441, 390] on div "Your details First Name [PERSON_NAME] Last Name [PERSON_NAME] Email Address [EM…" at bounding box center [1182, 746] width 793 height 1319
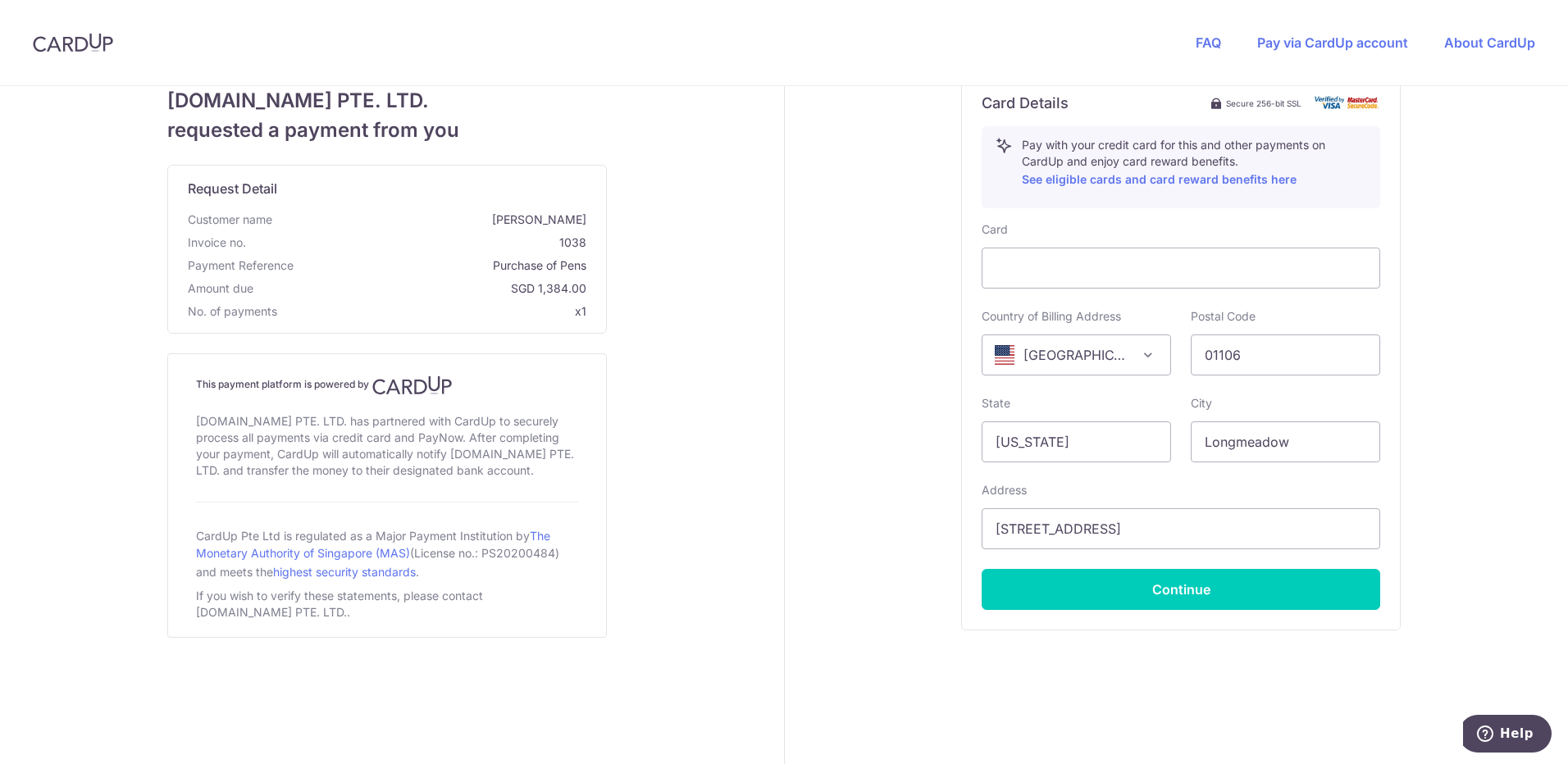
scroll to position [642, 0]
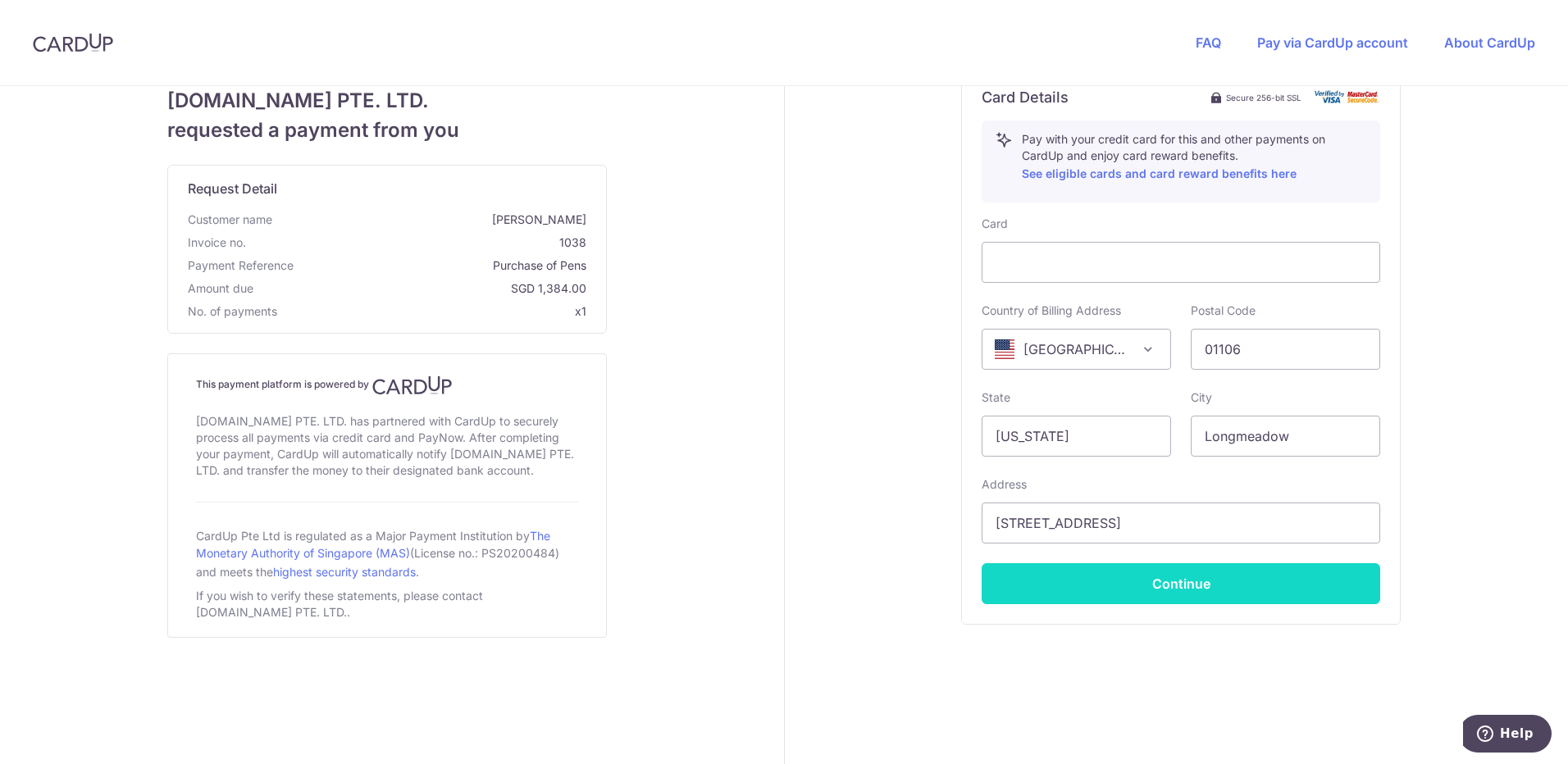
click at [1178, 588] on button "Continue" at bounding box center [1181, 584] width 399 height 41
type input "**** 3770"
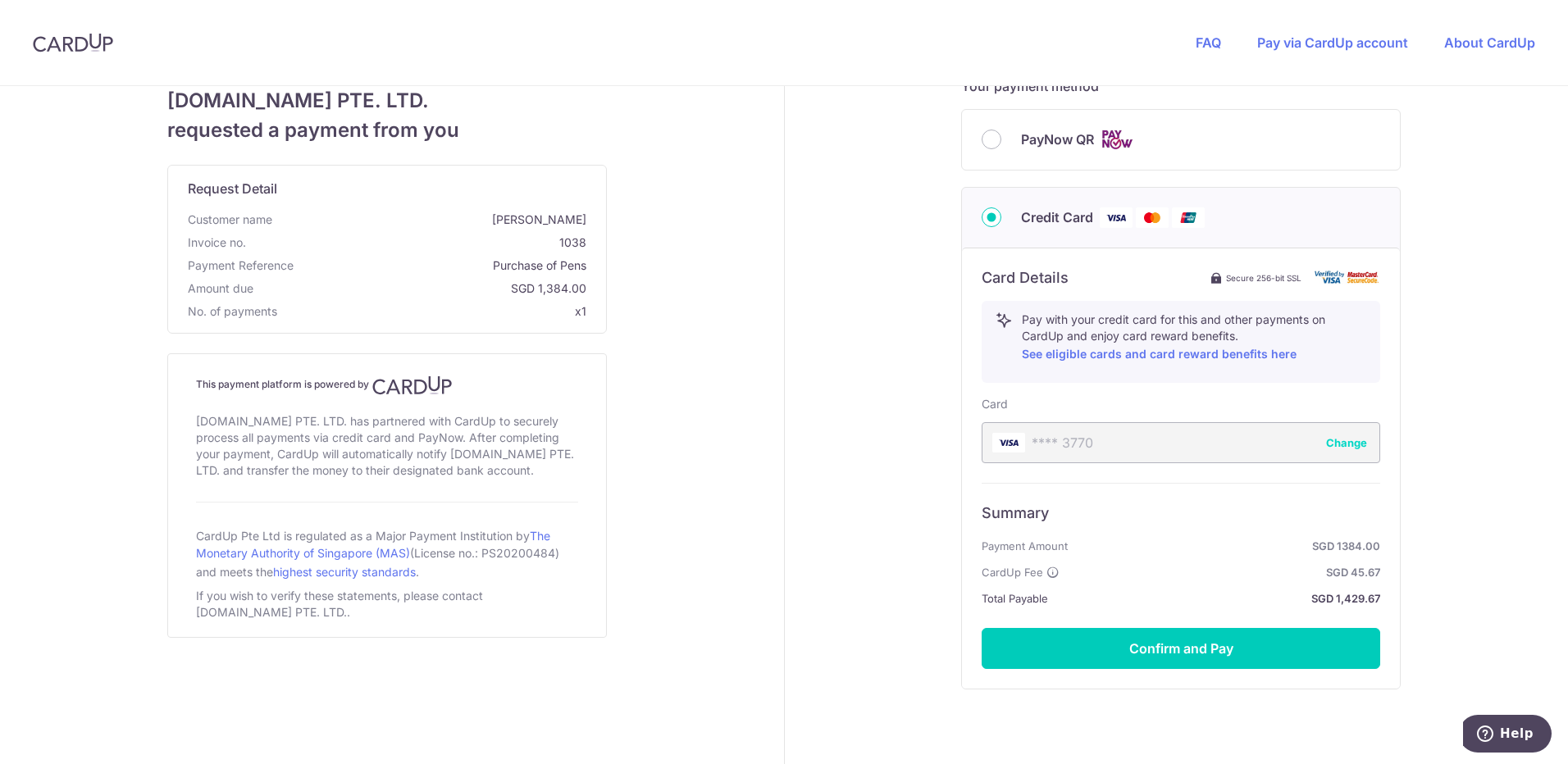
scroll to position [492, 0]
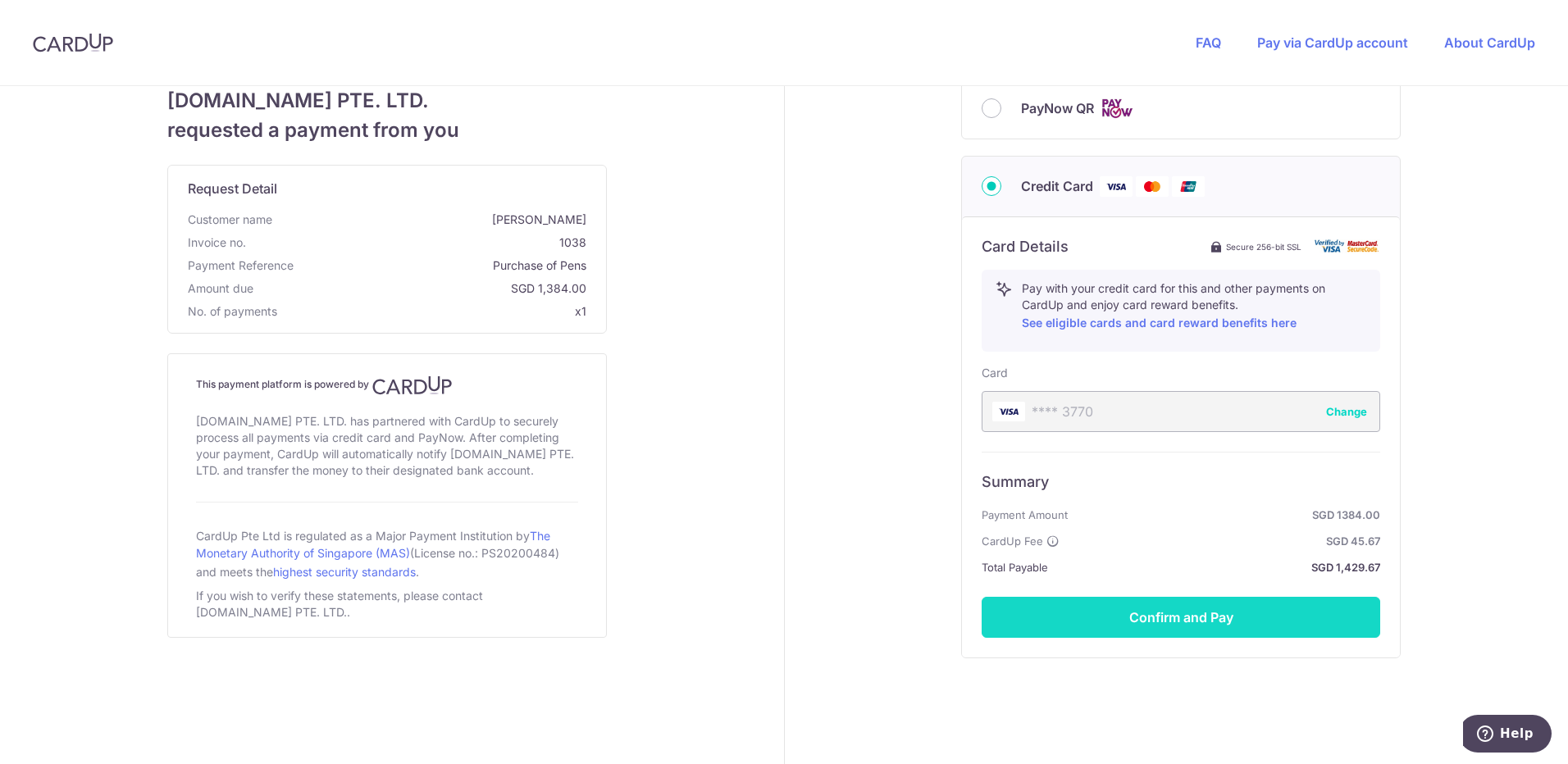
click at [1200, 624] on button "Confirm and Pay" at bounding box center [1181, 617] width 399 height 41
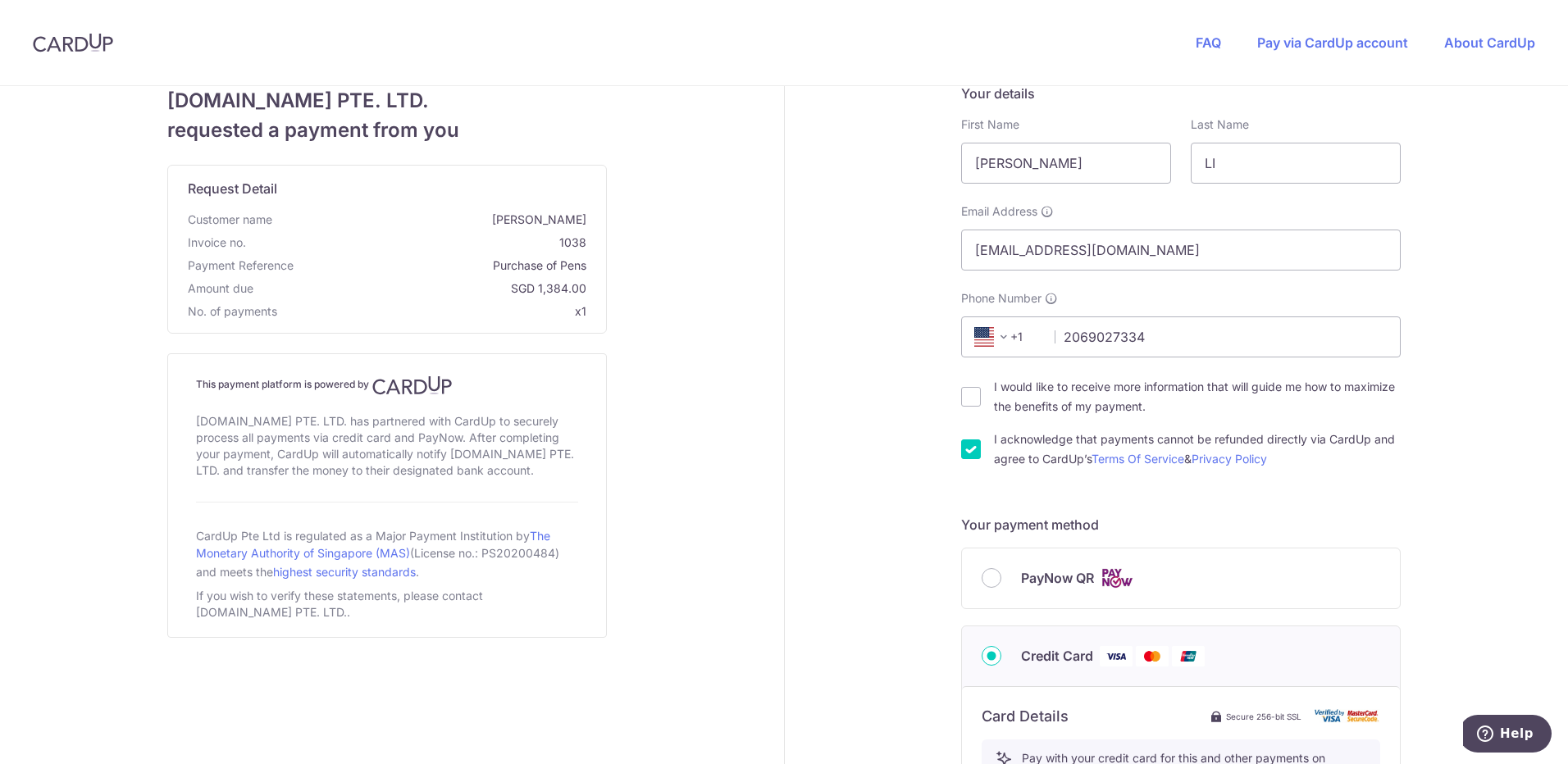
scroll to position [0, 0]
